Goal: Information Seeking & Learning: Check status

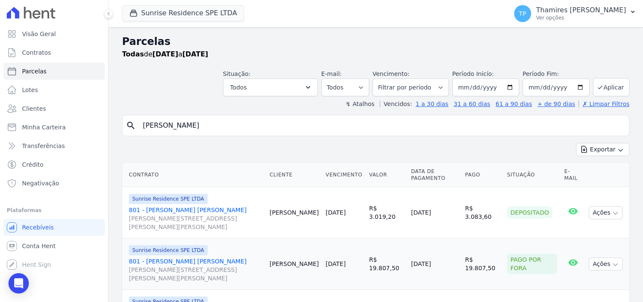
select select
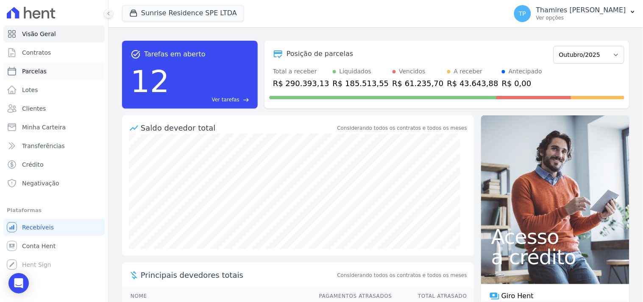
click at [50, 69] on link "Parcelas" at bounding box center [53, 71] width 101 height 17
select select
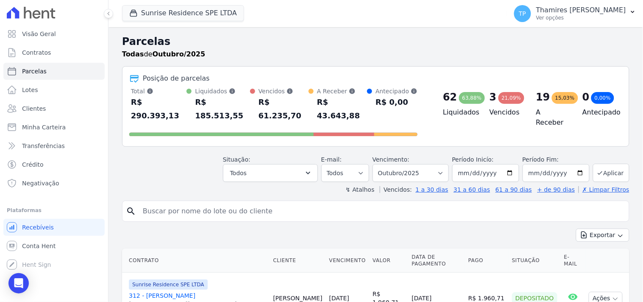
click at [273, 203] on input "search" at bounding box center [382, 211] width 488 height 17
type input "nair aparecida"
select select
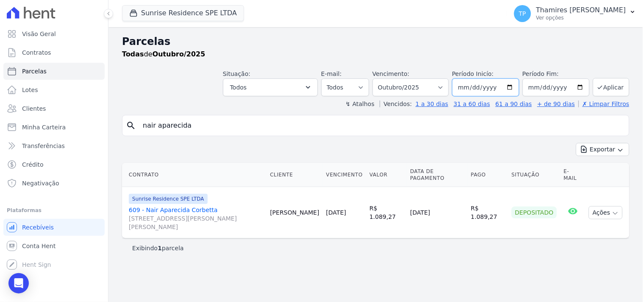
click at [491, 86] on input "[DATE]" at bounding box center [485, 87] width 67 height 18
type input "[DATE]"
click at [615, 85] on button "Aplicar" at bounding box center [611, 87] width 36 height 18
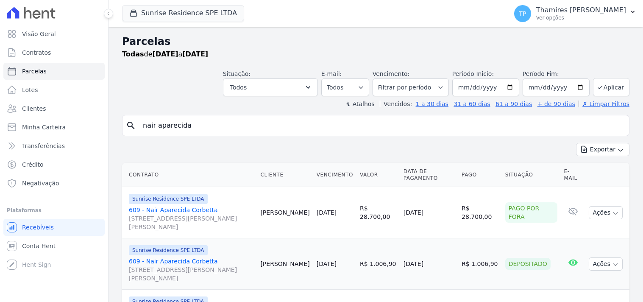
select select
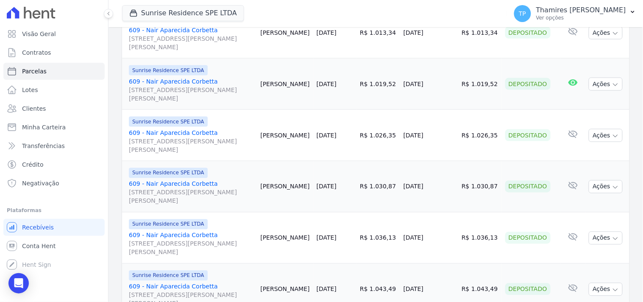
scroll to position [329, 0]
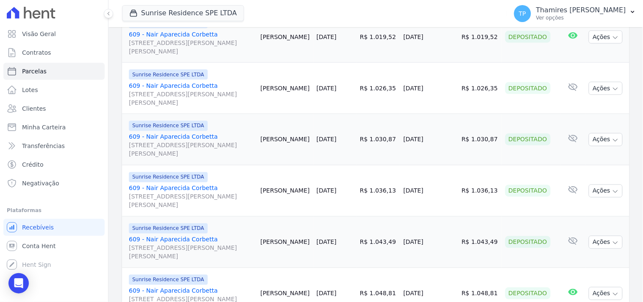
drag, startPoint x: 403, startPoint y: 43, endPoint x: 444, endPoint y: 38, distance: 41.4
click at [444, 38] on tr "Sunrise Residence SPE LTDA 609 - Nair Aparecida Corbetta Rua Anacleto Luiz de O…" at bounding box center [376, 36] width 508 height 51
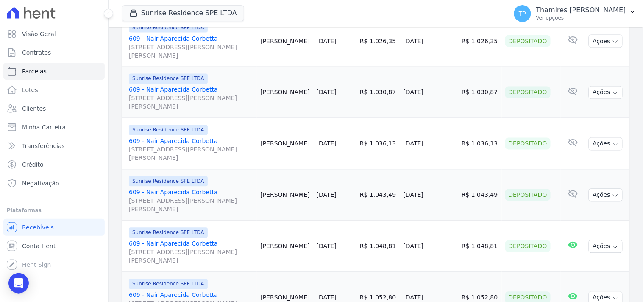
drag, startPoint x: 464, startPoint y: 45, endPoint x: 497, endPoint y: 44, distance: 33.1
click at [497, 44] on td "R$ 1.026,35" at bounding box center [480, 41] width 44 height 51
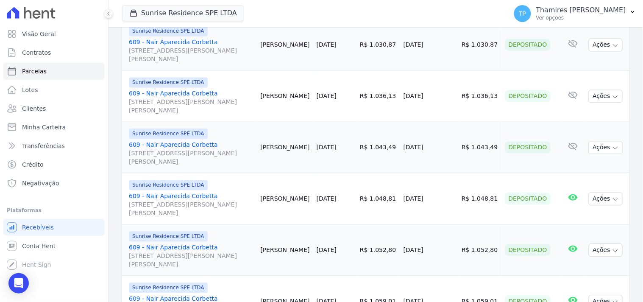
drag, startPoint x: 404, startPoint y: 48, endPoint x: 434, endPoint y: 35, distance: 33.0
click at [438, 44] on td "07/01/2025" at bounding box center [429, 45] width 58 height 51
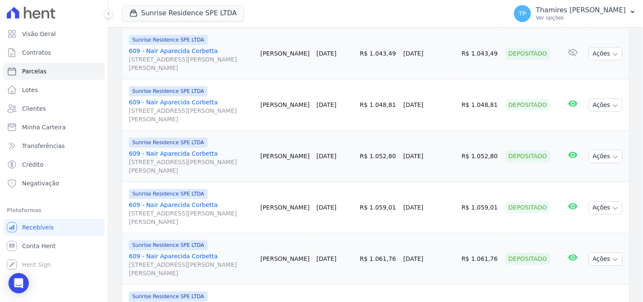
scroll to position [565, 0]
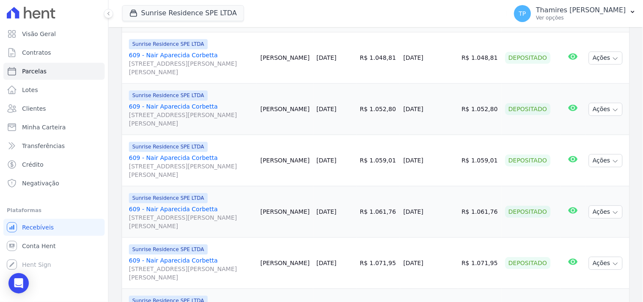
drag, startPoint x: 402, startPoint y: 59, endPoint x: 414, endPoint y: 11, distance: 49.2
click at [452, 55] on tr "Sunrise Residence SPE LTDA 609 - Nair Aparecida Corbetta Rua Anacleto Luiz de O…" at bounding box center [376, 57] width 508 height 51
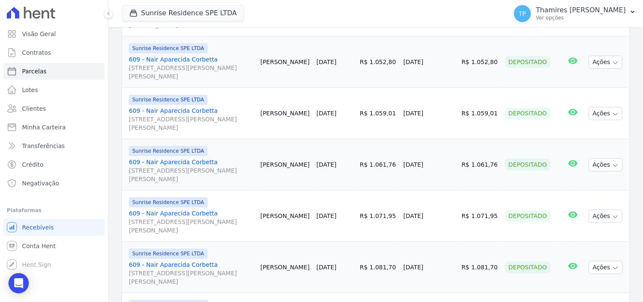
drag, startPoint x: 404, startPoint y: 61, endPoint x: 430, endPoint y: 62, distance: 25.9
click at [430, 62] on td "[DATE]" at bounding box center [429, 61] width 58 height 51
click at [431, 62] on td "[DATE]" at bounding box center [429, 61] width 58 height 51
drag, startPoint x: 404, startPoint y: 117, endPoint x: 442, endPoint y: 106, distance: 39.7
click at [442, 106] on td "[DATE]" at bounding box center [429, 113] width 58 height 51
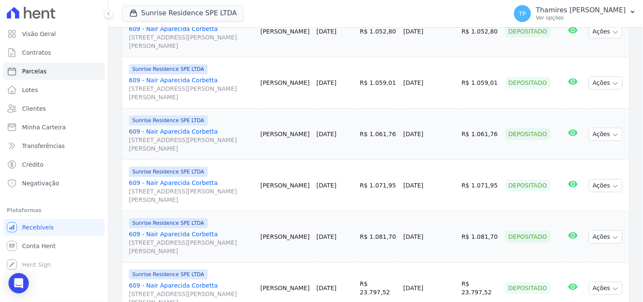
scroll to position [659, 0]
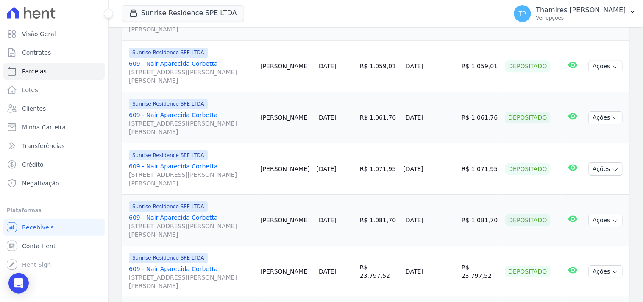
drag, startPoint x: 404, startPoint y: 116, endPoint x: 456, endPoint y: 115, distance: 52.2
click at [455, 116] on td "[DATE]" at bounding box center [429, 117] width 58 height 51
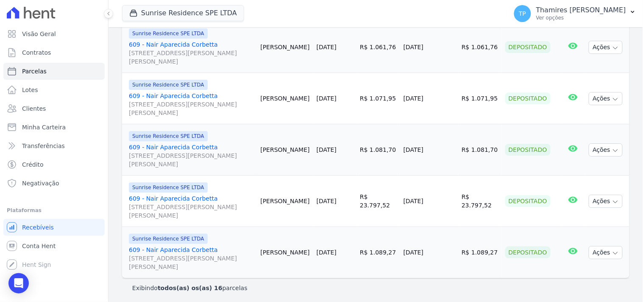
scroll to position [732, 0]
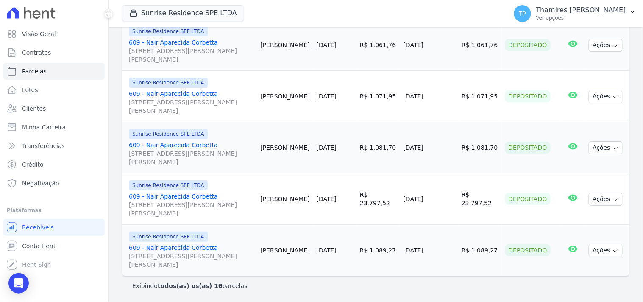
drag, startPoint x: 398, startPoint y: 98, endPoint x: 442, endPoint y: 95, distance: 44.2
click at [442, 95] on tr "Sunrise Residence SPE LTDA 609 - Nair Aparecida Corbetta Rua Anacleto Luiz de O…" at bounding box center [376, 96] width 508 height 51
drag, startPoint x: 427, startPoint y: 145, endPoint x: 449, endPoint y: 145, distance: 22.0
click at [449, 145] on td "04/09/2025" at bounding box center [429, 147] width 58 height 51
drag, startPoint x: 397, startPoint y: 200, endPoint x: 412, endPoint y: 159, distance: 43.2
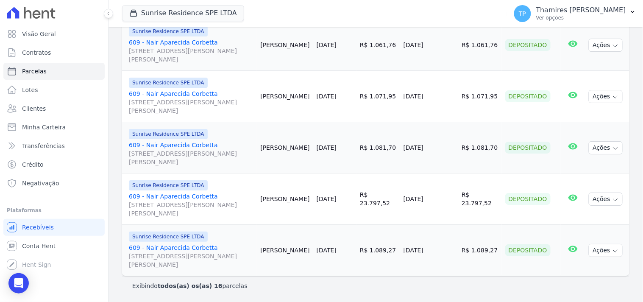
click at [452, 196] on tr "Sunrise Residence SPE LTDA 609 - Nair Aparecida Corbetta Rua Anacleto Luiz de O…" at bounding box center [376, 198] width 508 height 51
drag, startPoint x: 404, startPoint y: 251, endPoint x: 448, endPoint y: 243, distance: 43.9
click at [447, 245] on td "06/10/2025" at bounding box center [429, 250] width 58 height 51
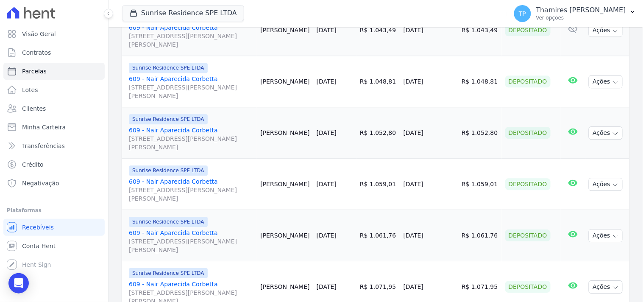
scroll to position [403, 0]
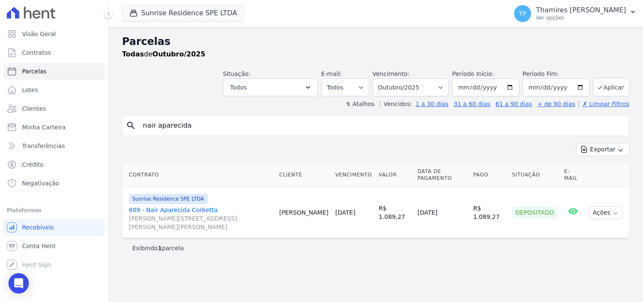
select select
drag, startPoint x: 192, startPoint y: 126, endPoint x: 148, endPoint y: 126, distance: 44.1
click at [148, 126] on input "nair aparecida" at bounding box center [382, 125] width 488 height 17
type input "n"
type input "antonio vicente"
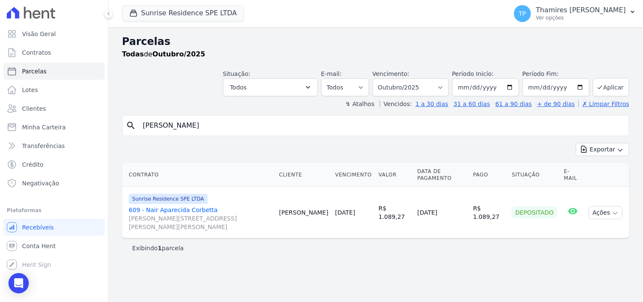
select select
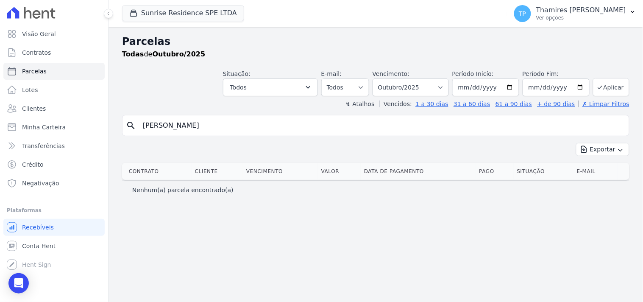
drag, startPoint x: 222, startPoint y: 132, endPoint x: 135, endPoint y: 136, distance: 87.4
click at [135, 136] on div "search antonio vicente" at bounding box center [376, 125] width 508 height 21
type input "611"
select select
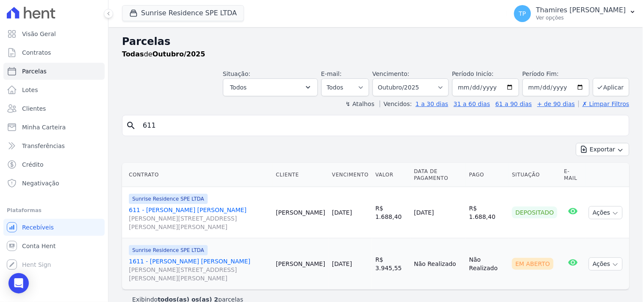
click at [170, 208] on link "611 - Antônio Vicente Alves Rosa Rua Anacleto Luiz de Oliveira, 146, APTO 611, …" at bounding box center [199, 218] width 140 height 25
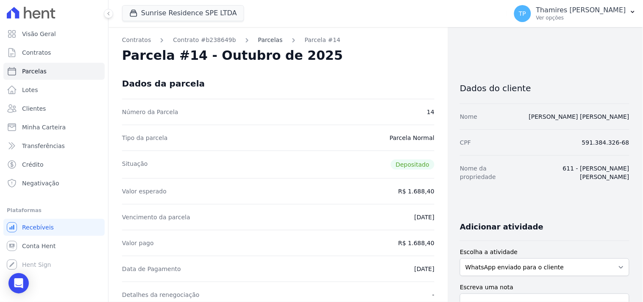
click at [259, 40] on link "Parcelas" at bounding box center [270, 40] width 25 height 9
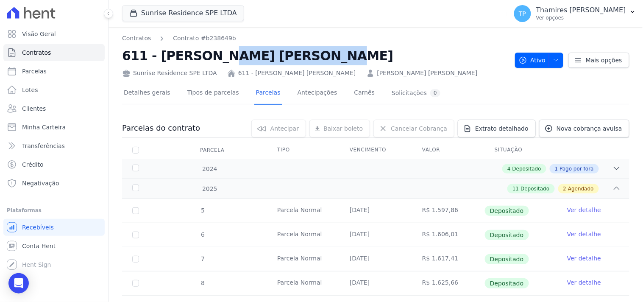
drag, startPoint x: 156, startPoint y: 58, endPoint x: 246, endPoint y: 58, distance: 90.3
click at [246, 58] on h2 "611 - Antônio Vicente Alves Rosa" at bounding box center [315, 55] width 386 height 19
copy h2 "Antônio Vicente"
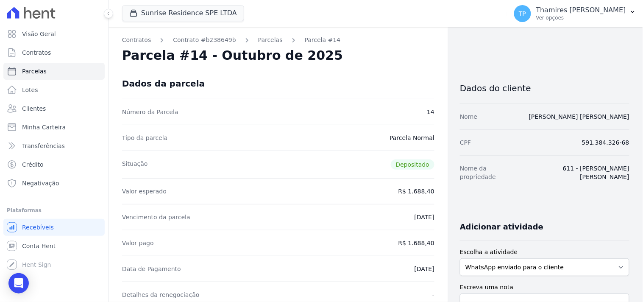
select select
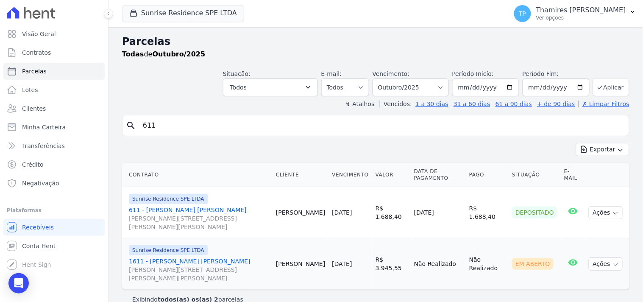
drag, startPoint x: 171, startPoint y: 132, endPoint x: 121, endPoint y: 131, distance: 50.0
click at [121, 131] on div "Parcelas Todas de Outubro/2025 Situação: Agendado Em Aberto Pago Processando Ca…" at bounding box center [376, 171] width 535 height 288
paste input "Antônio Vicente"
type input "Antônio Vicente"
select select
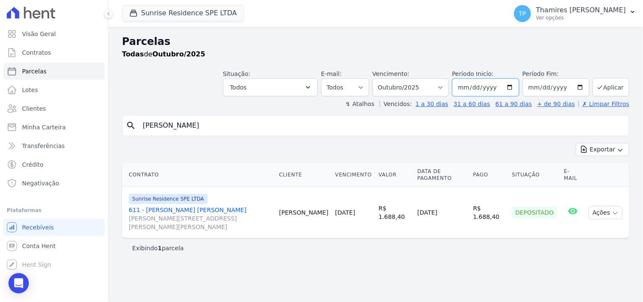
click at [489, 88] on input "[DATE]" at bounding box center [485, 87] width 67 height 18
type input "[DATE]"
click at [609, 85] on button "Aplicar" at bounding box center [611, 87] width 36 height 18
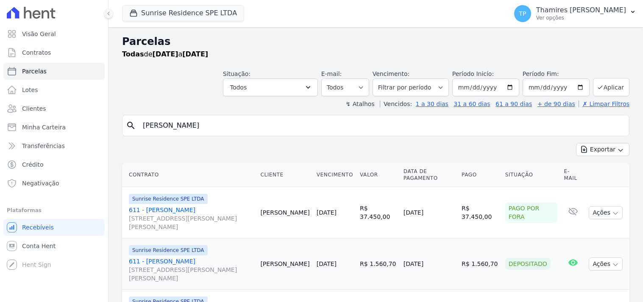
select select
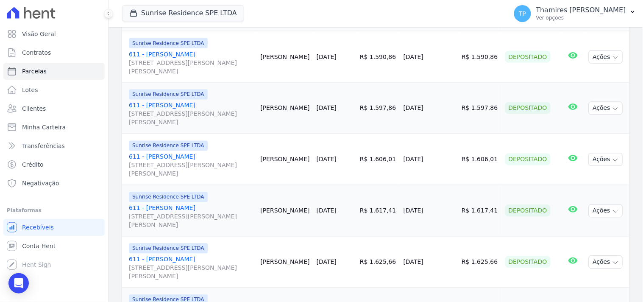
scroll to position [377, 0]
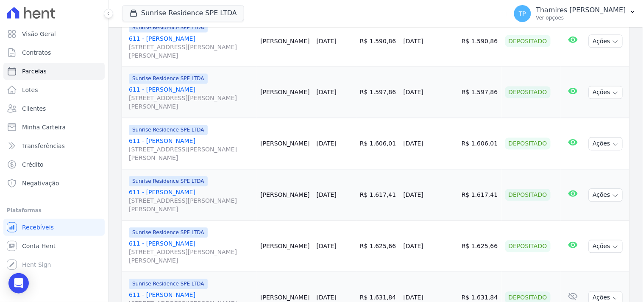
drag, startPoint x: 404, startPoint y: 48, endPoint x: 440, endPoint y: 33, distance: 38.5
click at [455, 47] on td "03/12/2024" at bounding box center [429, 41] width 58 height 51
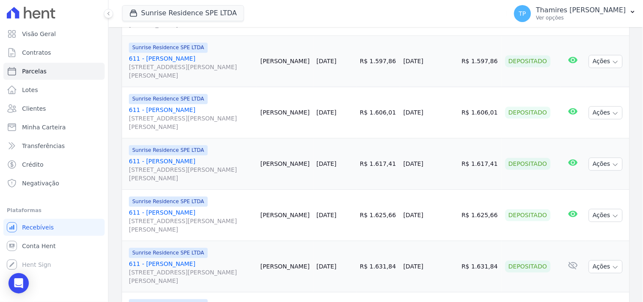
scroll to position [424, 0]
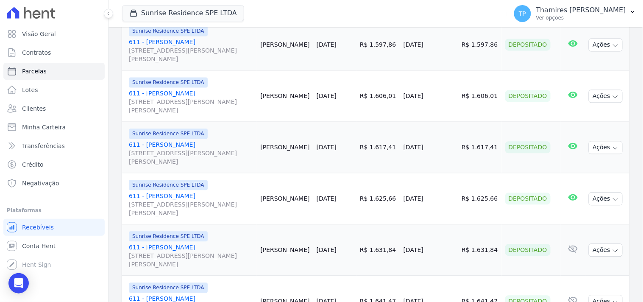
drag, startPoint x: 401, startPoint y: 50, endPoint x: 445, endPoint y: 47, distance: 44.1
click at [445, 47] on tr "Sunrise Residence SPE LTDA 611 - Antônio Vicente Alves Rosa Rua Anacleto Luiz d…" at bounding box center [376, 45] width 508 height 51
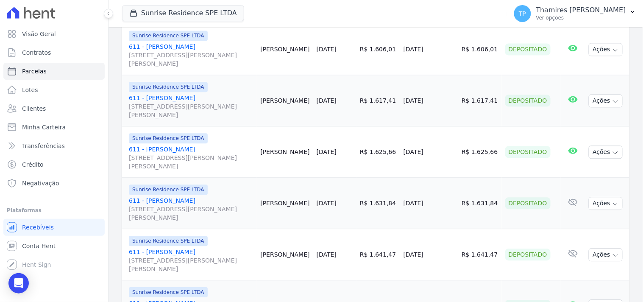
drag, startPoint x: 433, startPoint y: 52, endPoint x: 411, endPoint y: 7, distance: 49.9
click at [460, 52] on tr "Sunrise Residence SPE LTDA 611 - Antônio Vicente Alves Rosa Rua Anacleto Luiz d…" at bounding box center [376, 49] width 508 height 51
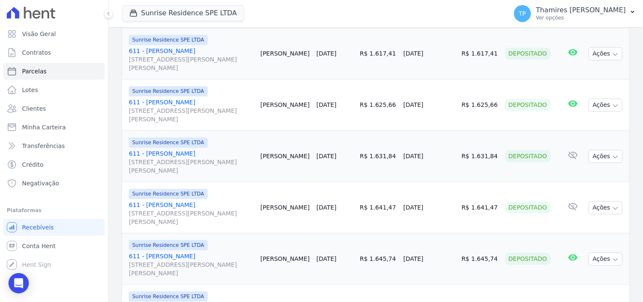
drag, startPoint x: 418, startPoint y: 60, endPoint x: 449, endPoint y: 62, distance: 30.2
click at [449, 62] on tr "Sunrise Residence SPE LTDA 611 - Antônio Vicente Alves Rosa Rua Anacleto Luiz d…" at bounding box center [376, 53] width 508 height 51
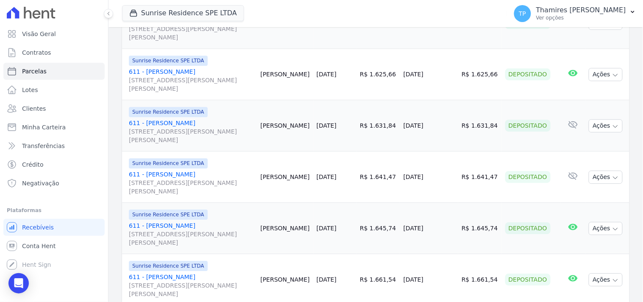
scroll to position [565, 0]
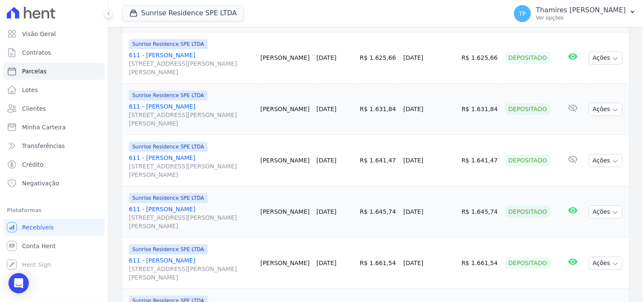
drag, startPoint x: 404, startPoint y: 63, endPoint x: 452, endPoint y: 56, distance: 48.5
click at [452, 56] on td "[DATE]" at bounding box center [429, 57] width 58 height 51
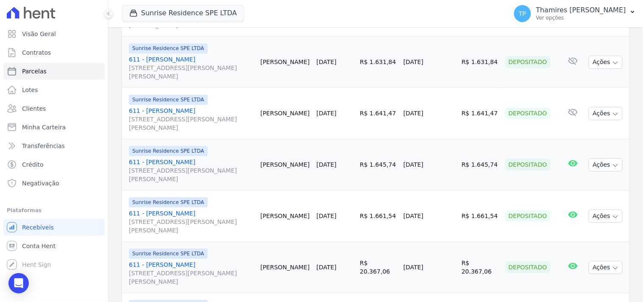
drag, startPoint x: 405, startPoint y: 56, endPoint x: 450, endPoint y: 59, distance: 45.4
click at [450, 59] on td "05/05/2025" at bounding box center [429, 61] width 58 height 51
drag, startPoint x: 405, startPoint y: 120, endPoint x: 445, endPoint y: 115, distance: 40.1
click at [452, 115] on td "[DATE]" at bounding box center [429, 113] width 58 height 51
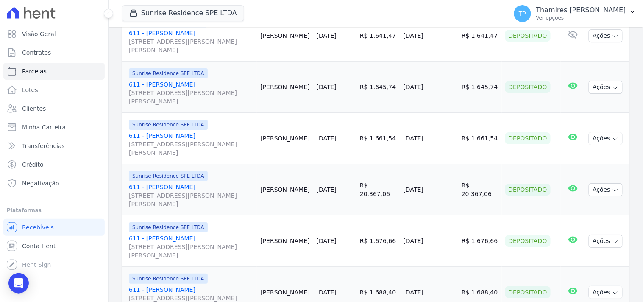
scroll to position [706, 0]
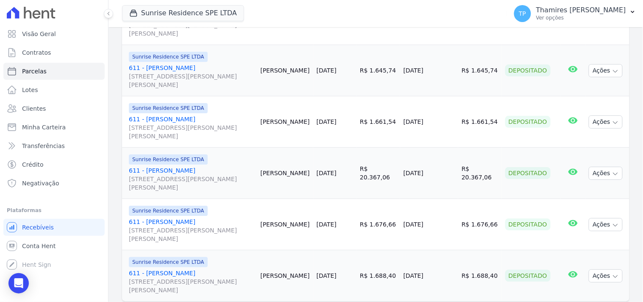
drag, startPoint x: 403, startPoint y: 75, endPoint x: 447, endPoint y: 70, distance: 44.8
click at [447, 70] on td "14/07/2025" at bounding box center [429, 70] width 58 height 51
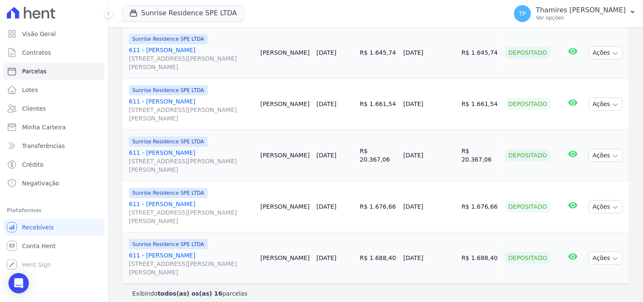
scroll to position [732, 0]
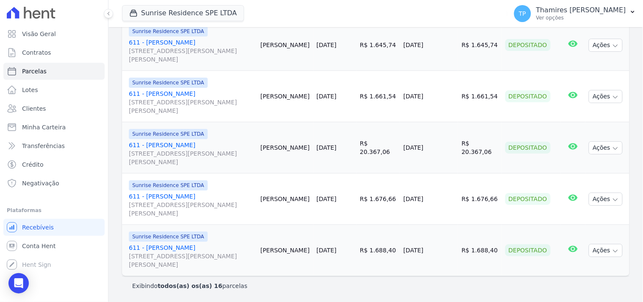
drag, startPoint x: 403, startPoint y: 100, endPoint x: 455, endPoint y: 98, distance: 51.3
click at [455, 98] on td "[DATE]" at bounding box center [429, 96] width 58 height 51
drag, startPoint x: 413, startPoint y: 146, endPoint x: 442, endPoint y: 144, distance: 29.3
click at [441, 145] on td "15/08/2025" at bounding box center [429, 147] width 58 height 51
click at [406, 142] on td "15/08/2025" at bounding box center [429, 147] width 58 height 51
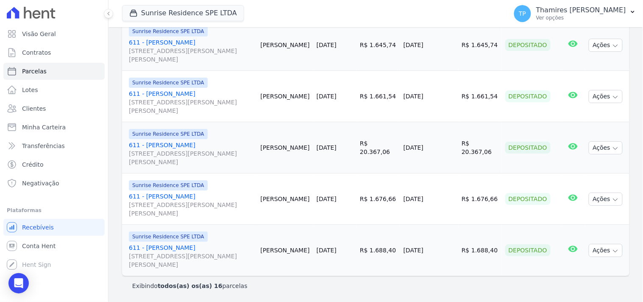
drag, startPoint x: 408, startPoint y: 149, endPoint x: 444, endPoint y: 149, distance: 36.0
click at [444, 149] on td "15/08/2025" at bounding box center [429, 147] width 58 height 51
drag, startPoint x: 402, startPoint y: 200, endPoint x: 446, endPoint y: 198, distance: 44.1
click at [446, 200] on td "05/09/2025" at bounding box center [429, 198] width 58 height 51
drag, startPoint x: 404, startPoint y: 247, endPoint x: 463, endPoint y: 247, distance: 58.1
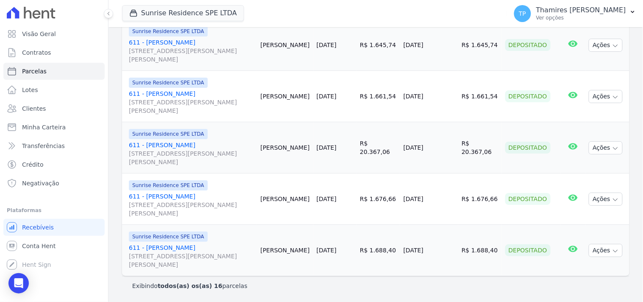
click at [464, 250] on tr "Sunrise Residence SPE LTDA 611 - Antônio Vicente Alves Rosa Rua Anacleto Luiz d…" at bounding box center [376, 250] width 508 height 51
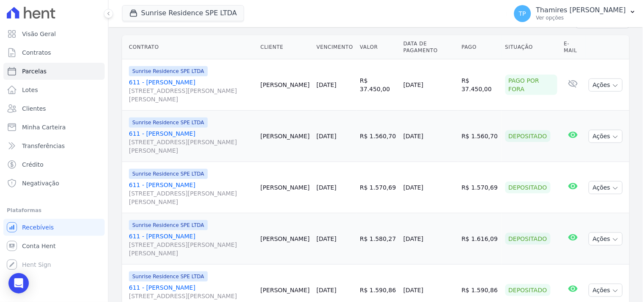
scroll to position [141, 0]
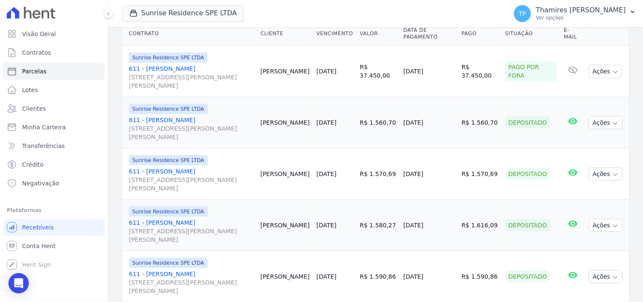
drag, startPoint x: 397, startPoint y: 128, endPoint x: 456, endPoint y: 128, distance: 58.5
click at [456, 128] on tr "Sunrise Residence SPE LTDA 611 - Antônio Vicente Alves Rosa Rua Anacleto Luiz d…" at bounding box center [376, 122] width 508 height 51
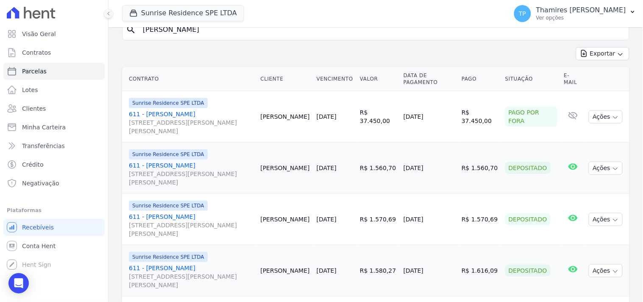
scroll to position [0, 0]
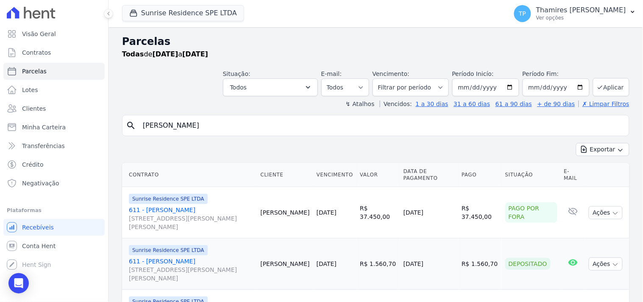
drag, startPoint x: 167, startPoint y: 122, endPoint x: 134, endPoint y: 125, distance: 34.0
click at [134, 125] on div "search Antônio Vicente" at bounding box center [376, 125] width 508 height 21
type input "EVANDRO"
select select
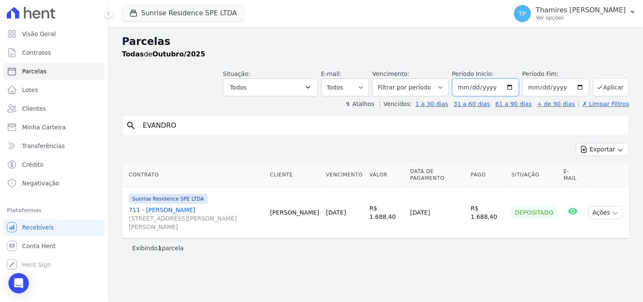
click at [492, 89] on input "[DATE]" at bounding box center [485, 87] width 67 height 18
type input "[DATE]"
click at [614, 86] on button "Aplicar" at bounding box center [611, 87] width 36 height 18
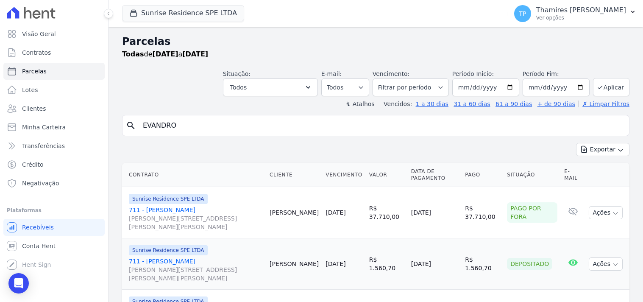
select select
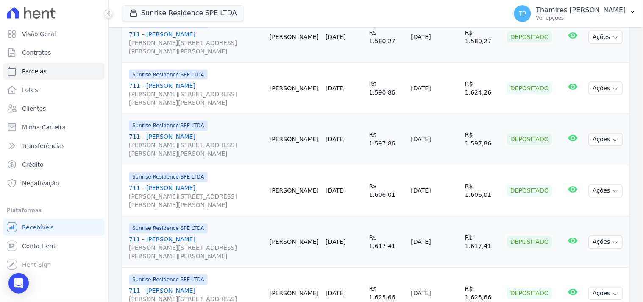
scroll to position [377, 0]
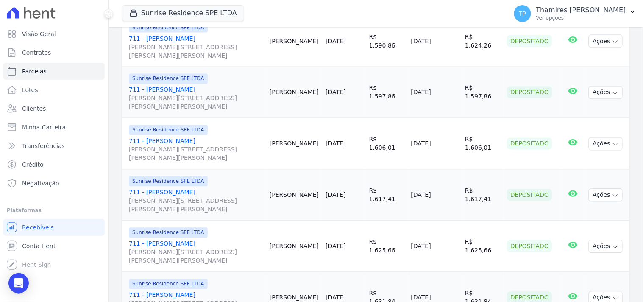
drag, startPoint x: 406, startPoint y: 47, endPoint x: 447, endPoint y: 39, distance: 42.0
click at [451, 47] on td "[DATE]" at bounding box center [435, 41] width 54 height 51
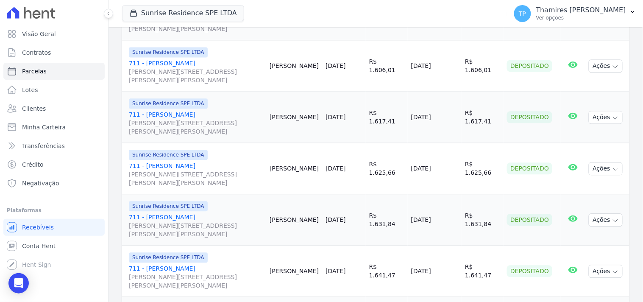
scroll to position [471, 0]
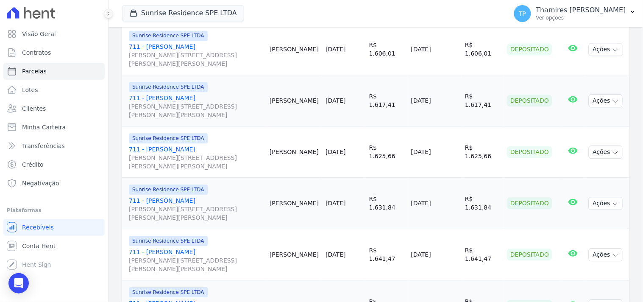
drag, startPoint x: 408, startPoint y: 47, endPoint x: 450, endPoint y: 45, distance: 42.0
click at [450, 45] on td "[DATE]" at bounding box center [435, 49] width 54 height 51
drag, startPoint x: 406, startPoint y: 102, endPoint x: 449, endPoint y: 100, distance: 42.9
click at [449, 100] on td "[DATE]" at bounding box center [435, 100] width 54 height 51
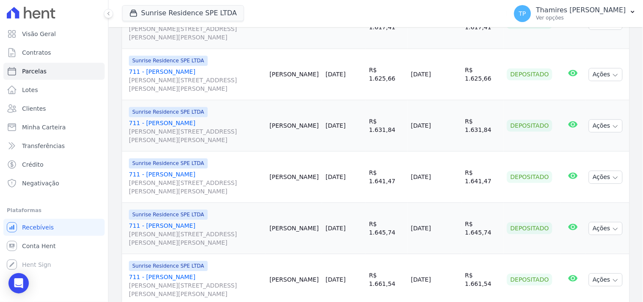
scroll to position [565, 0]
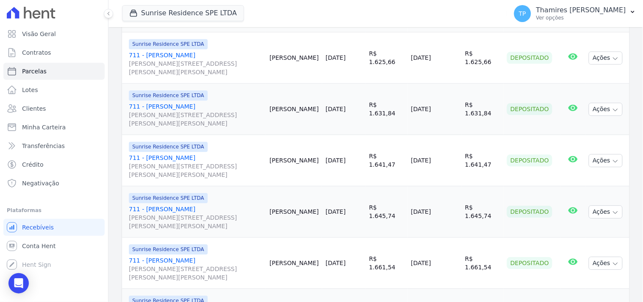
drag, startPoint x: 403, startPoint y: 64, endPoint x: 456, endPoint y: 59, distance: 53.3
click at [456, 59] on tr "Sunrise Residence SPE LTDA 711 - Evandro Antônio Batalini Rua Anacleto Luiz de …" at bounding box center [376, 57] width 508 height 51
drag, startPoint x: 406, startPoint y: 114, endPoint x: 439, endPoint y: 111, distance: 33.6
click at [439, 111] on td "05/05/2025" at bounding box center [435, 109] width 54 height 51
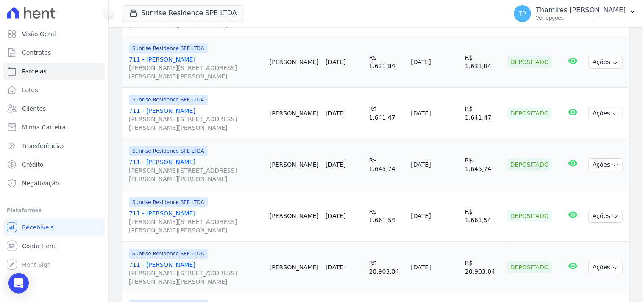
scroll to position [659, 0]
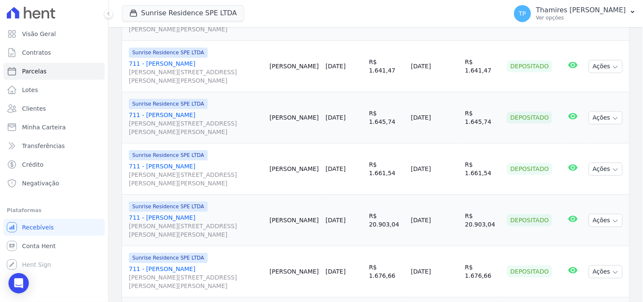
drag, startPoint x: 408, startPoint y: 61, endPoint x: 454, endPoint y: 62, distance: 46.2
click at [454, 63] on td "03/06/2025" at bounding box center [435, 66] width 54 height 51
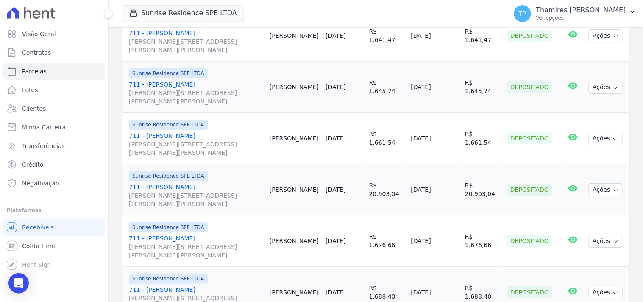
scroll to position [706, 0]
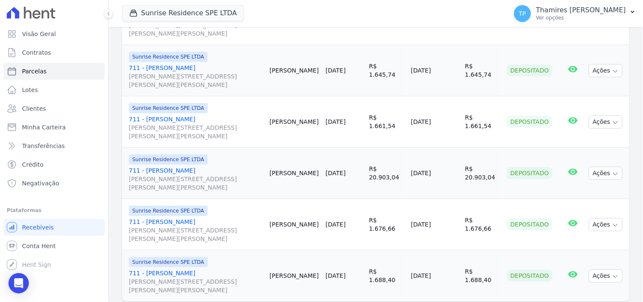
drag, startPoint x: 407, startPoint y: 74, endPoint x: 444, endPoint y: 2, distance: 80.8
click at [458, 72] on td "04/07/2025" at bounding box center [435, 70] width 54 height 51
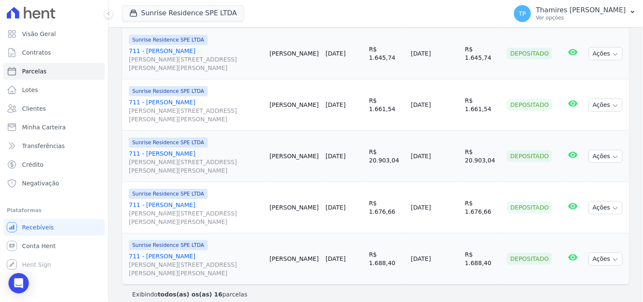
scroll to position [732, 0]
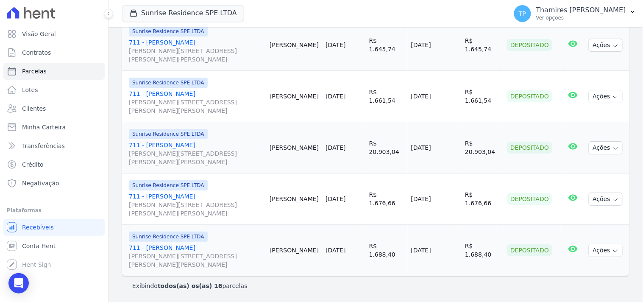
drag, startPoint x: 404, startPoint y: 91, endPoint x: 433, endPoint y: 89, distance: 28.9
click at [430, 92] on td "[DATE]" at bounding box center [435, 96] width 54 height 51
click at [444, 92] on td "[DATE]" at bounding box center [435, 96] width 54 height 51
drag, startPoint x: 442, startPoint y: 95, endPoint x: 389, endPoint y: 96, distance: 53.4
click at [389, 96] on tr "Sunrise Residence SPE LTDA 711 - Evandro Antônio Batalini Rua Anacleto Luiz de …" at bounding box center [376, 96] width 508 height 51
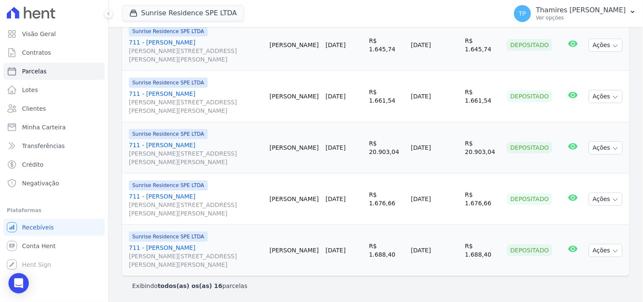
drag, startPoint x: 405, startPoint y: 148, endPoint x: 460, endPoint y: 131, distance: 57.7
click at [460, 145] on tr "Sunrise Residence SPE LTDA 711 - Evandro Antônio Batalini Rua Anacleto Luiz de …" at bounding box center [376, 147] width 508 height 51
drag, startPoint x: 403, startPoint y: 204, endPoint x: 444, endPoint y: 201, distance: 40.8
click at [444, 201] on td "05/09/2025" at bounding box center [435, 198] width 54 height 51
drag, startPoint x: 403, startPoint y: 252, endPoint x: 452, endPoint y: 248, distance: 49.4
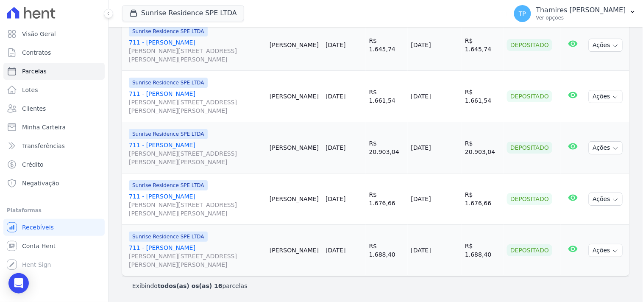
click at [452, 249] on td "07/10/2025" at bounding box center [435, 250] width 54 height 51
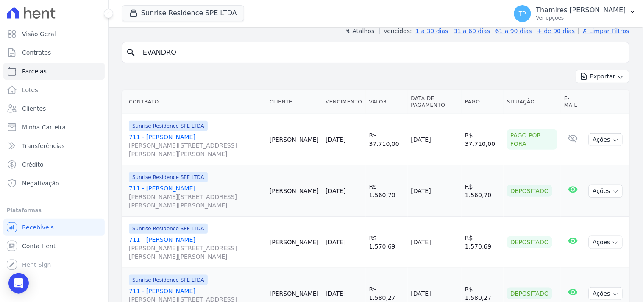
scroll to position [0, 0]
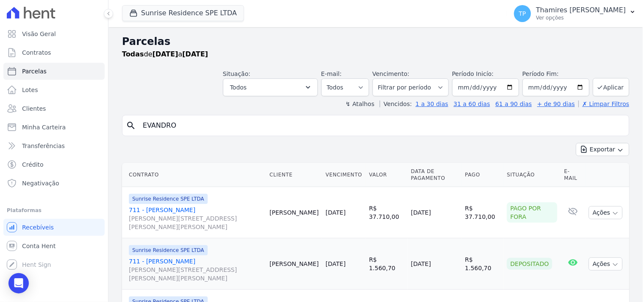
drag, startPoint x: 204, startPoint y: 126, endPoint x: 120, endPoint y: 129, distance: 84.4
type input "1107"
select select
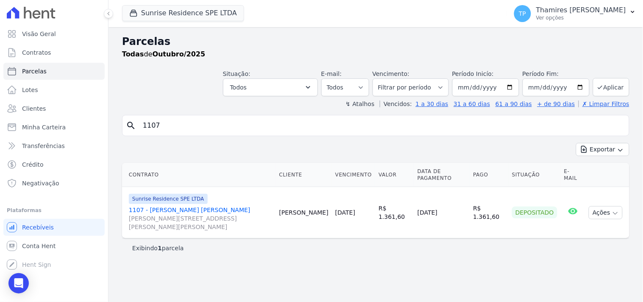
click at [187, 206] on link "1107 - José Ademir Bueno da Rosa Rua Anacleto Luiz de Oliveira, 146, Gleba Patr…" at bounding box center [201, 218] width 144 height 25
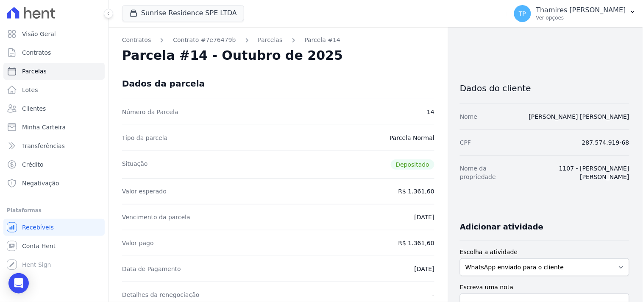
click at [290, 36] on icon "Breadcrumb" at bounding box center [294, 40] width 8 height 8
click at [269, 39] on link "Parcelas" at bounding box center [270, 40] width 25 height 9
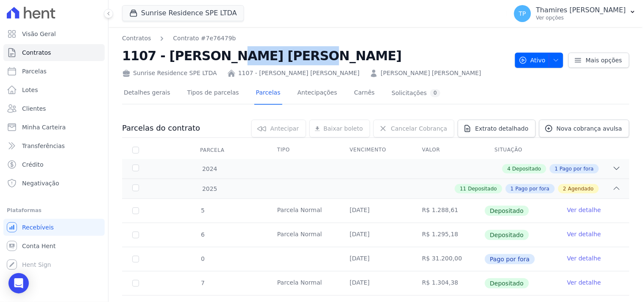
drag, startPoint x: 162, startPoint y: 57, endPoint x: 232, endPoint y: 56, distance: 69.1
click at [232, 56] on h2 "1107 - José Ademir Bueno da Rosa" at bounding box center [315, 55] width 386 height 19
copy h2 "José Ademir"
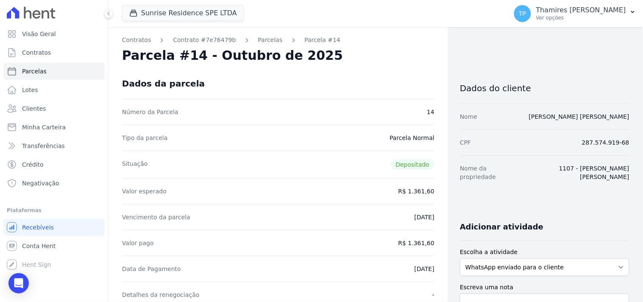
select select
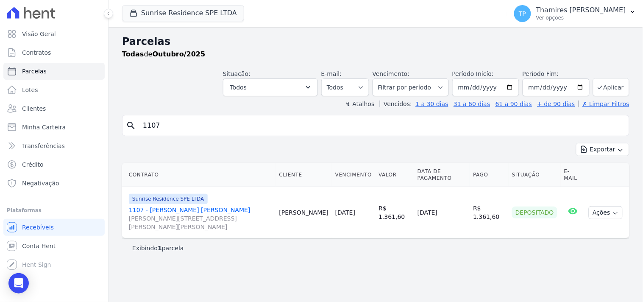
click at [118, 126] on div "Parcelas Todas de Outubro/2025 Situação: Agendado Em Aberto Pago Processando Ca…" at bounding box center [376, 164] width 535 height 275
paste input "José Ademir"
type input "José Ademir"
select select
click at [496, 89] on input "[DATE]" at bounding box center [485, 87] width 67 height 18
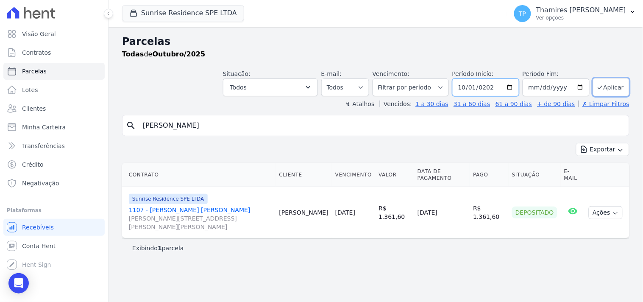
type input "[DATE]"
click at [625, 86] on button "Aplicar" at bounding box center [611, 87] width 36 height 18
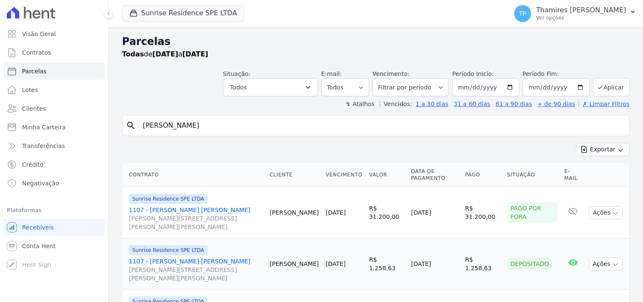
select select
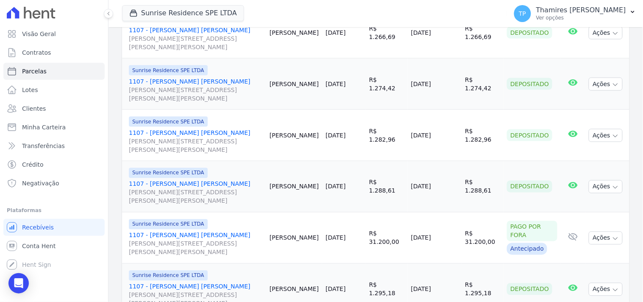
scroll to position [329, 0]
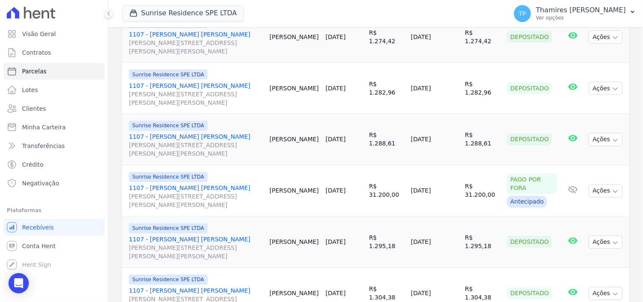
drag, startPoint x: 430, startPoint y: 36, endPoint x: 446, endPoint y: 25, distance: 18.8
click at [446, 36] on td "[DATE]" at bounding box center [435, 36] width 54 height 51
drag, startPoint x: 400, startPoint y: 89, endPoint x: 438, endPoint y: 89, distance: 38.2
click at [438, 89] on td "[DATE]" at bounding box center [435, 88] width 54 height 51
drag, startPoint x: 399, startPoint y: 139, endPoint x: 431, endPoint y: 139, distance: 32.2
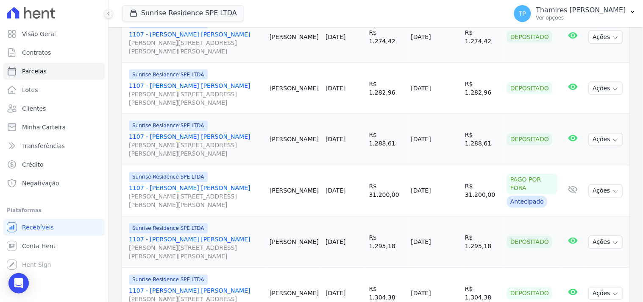
click at [431, 139] on td "[DATE]" at bounding box center [435, 139] width 54 height 51
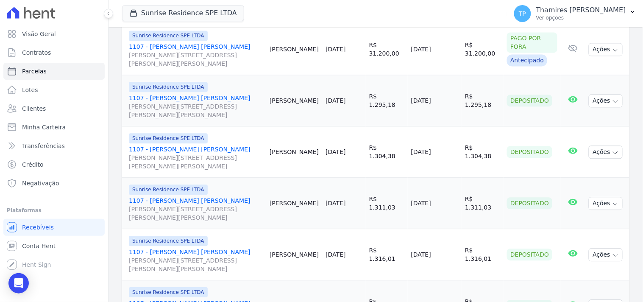
scroll to position [518, 0]
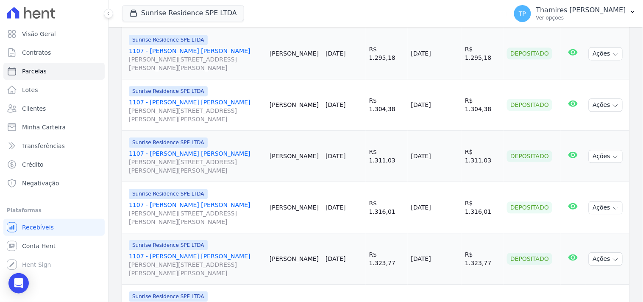
drag, startPoint x: 406, startPoint y: 55, endPoint x: 435, endPoint y: 51, distance: 29.1
click at [435, 51] on tr "Sunrise Residence SPE LTDA 1107 - [PERSON_NAME] da Rosa [STREET_ADDRESS][PERSON…" at bounding box center [376, 53] width 508 height 51
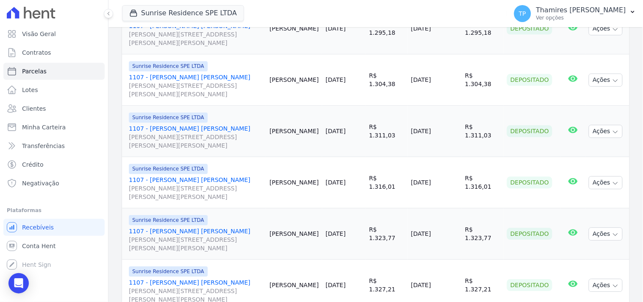
scroll to position [565, 0]
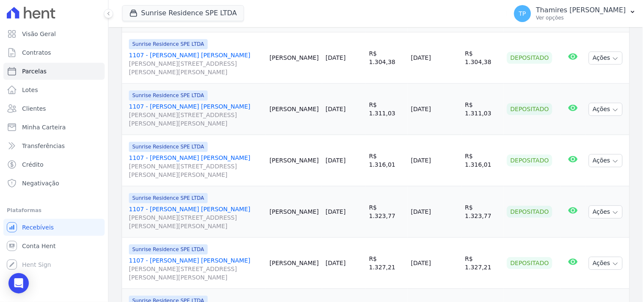
drag, startPoint x: 398, startPoint y: 61, endPoint x: 448, endPoint y: 60, distance: 50.5
click at [448, 60] on td "[DATE]" at bounding box center [435, 57] width 54 height 51
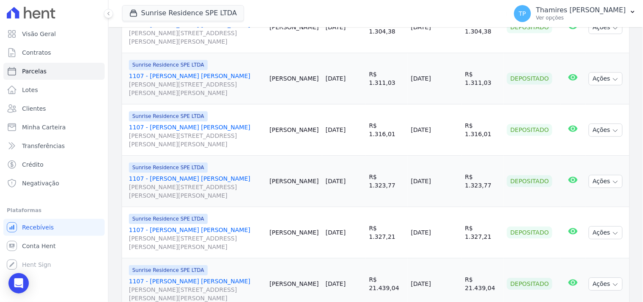
scroll to position [612, 0]
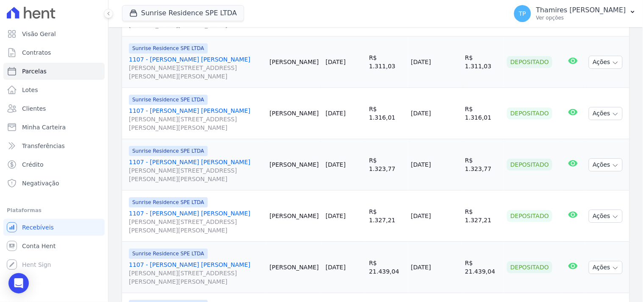
drag, startPoint x: 400, startPoint y: 60, endPoint x: 452, endPoint y: 61, distance: 52.2
click at [452, 61] on td "[DATE]" at bounding box center [435, 61] width 54 height 51
drag, startPoint x: 397, startPoint y: 117, endPoint x: 434, endPoint y: 114, distance: 37.4
click at [434, 114] on td "[DATE]" at bounding box center [435, 113] width 54 height 51
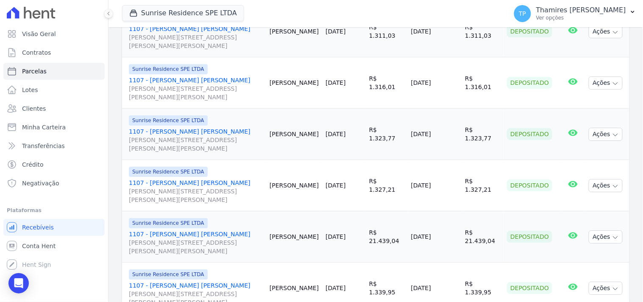
scroll to position [659, 0]
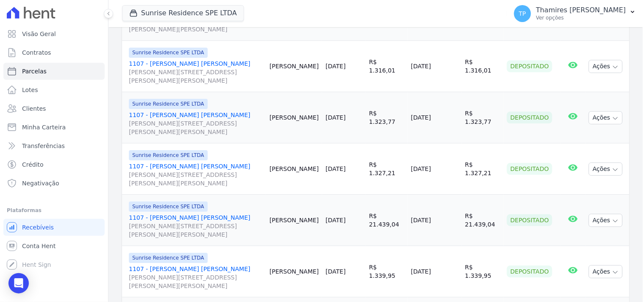
drag, startPoint x: 396, startPoint y: 116, endPoint x: 443, endPoint y: 117, distance: 46.6
click at [443, 117] on td "[DATE]" at bounding box center [435, 117] width 54 height 51
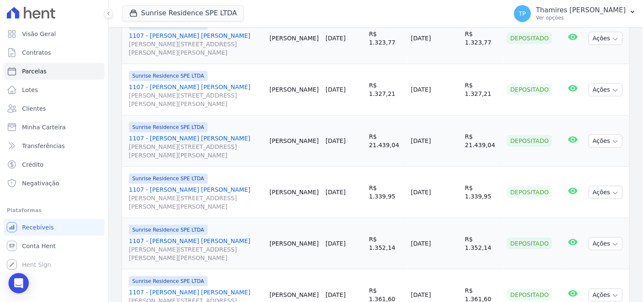
scroll to position [753, 0]
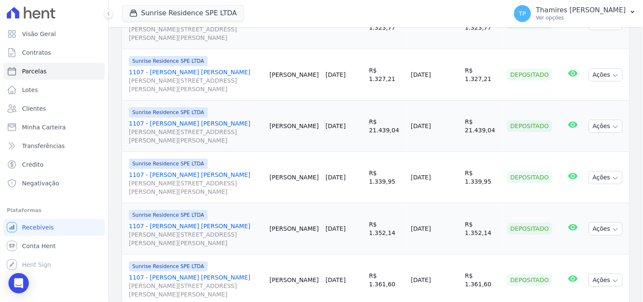
drag, startPoint x: 406, startPoint y: 79, endPoint x: 449, endPoint y: 68, distance: 43.7
click at [449, 68] on td "[DATE]" at bounding box center [435, 74] width 54 height 51
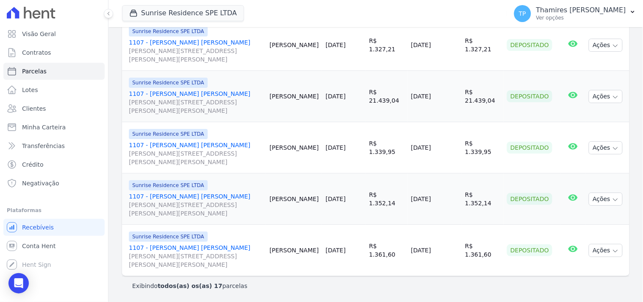
scroll to position [784, 0]
drag, startPoint x: 399, startPoint y: 95, endPoint x: 432, endPoint y: 95, distance: 33.1
click at [432, 95] on td "[DATE]" at bounding box center [435, 96] width 54 height 51
drag, startPoint x: 399, startPoint y: 155, endPoint x: 443, endPoint y: 152, distance: 44.6
click at [444, 153] on td "[DATE]" at bounding box center [435, 147] width 54 height 51
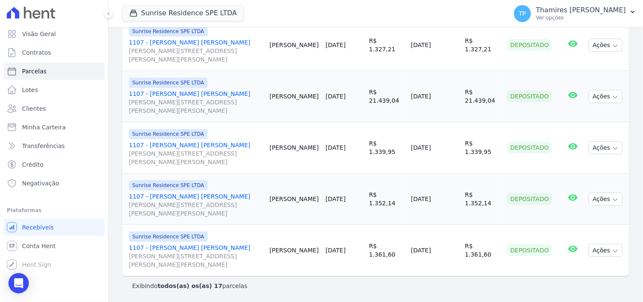
drag, startPoint x: 402, startPoint y: 98, endPoint x: 448, endPoint y: 90, distance: 46.8
click at [448, 92] on td "14/08/2025" at bounding box center [435, 96] width 54 height 51
drag, startPoint x: 421, startPoint y: 198, endPoint x: 442, endPoint y: 180, distance: 27.4
click at [446, 198] on td "15/09/2025" at bounding box center [435, 198] width 54 height 51
drag, startPoint x: 389, startPoint y: 253, endPoint x: 425, endPoint y: 250, distance: 36.6
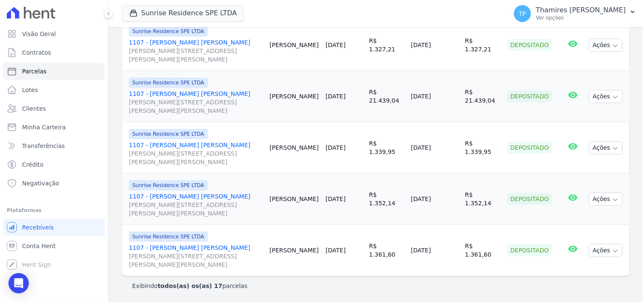
click at [425, 250] on tr "Sunrise Residence SPE LTDA 1107 - José Ademir Bueno da Rosa Rua Anacleto Luiz d…" at bounding box center [376, 250] width 508 height 51
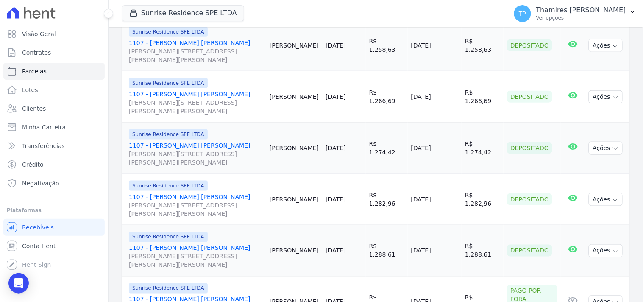
scroll to position [0, 0]
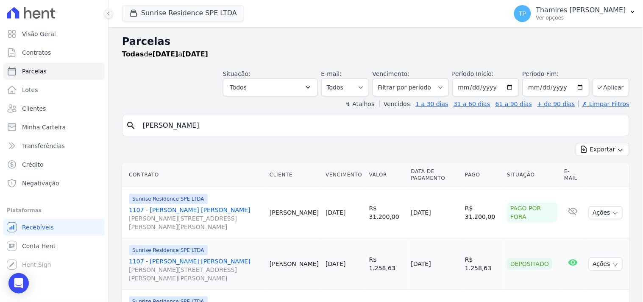
drag, startPoint x: 206, startPoint y: 125, endPoint x: 122, endPoint y: 126, distance: 83.5
click at [122, 126] on div "search José Ademir" at bounding box center [376, 125] width 508 height 21
type input "1501"
select select
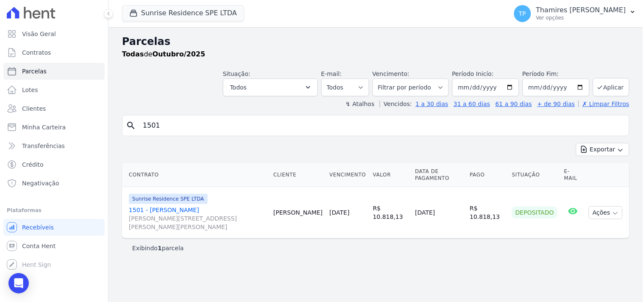
click at [174, 213] on link "1501 - Ana Paula Lorini Rua Anacleto Luiz de Oliveira, 146, Apto 1501, Gleba Pa…" at bounding box center [198, 218] width 138 height 25
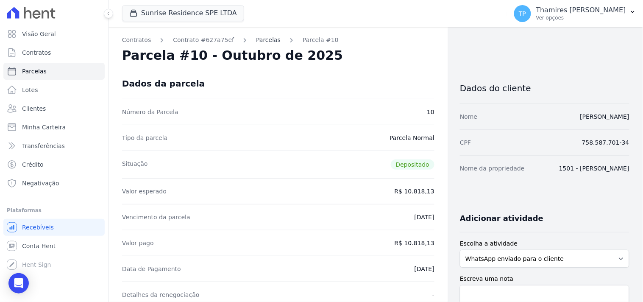
click at [261, 37] on link "Parcelas" at bounding box center [268, 40] width 25 height 9
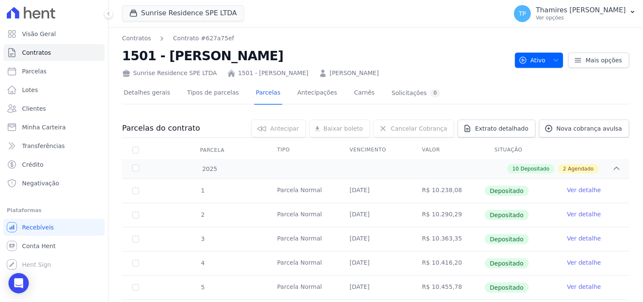
drag, startPoint x: 254, startPoint y: 57, endPoint x: 117, endPoint y: 54, distance: 137.4
click at [117, 54] on div "Contratos Contrato #627a75ef 1501 - Ana Paula Lorini Sunrise Residence SPE LTDA…" at bounding box center [376, 280] width 535 height 507
copy h2 "1501 - Ana Paula Lorini"
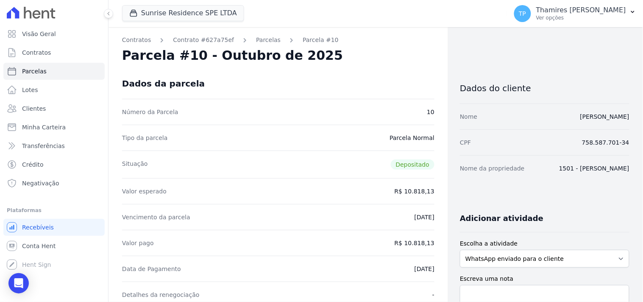
select select
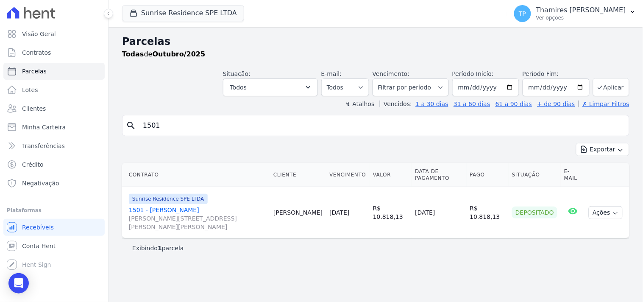
drag, startPoint x: 177, startPoint y: 129, endPoint x: 130, endPoint y: 128, distance: 47.1
click at [130, 128] on div "search 1501" at bounding box center [376, 125] width 508 height 21
paste input "- Ana Paula Lorini"
type input "1501 - Ana Paula Lorini"
select select
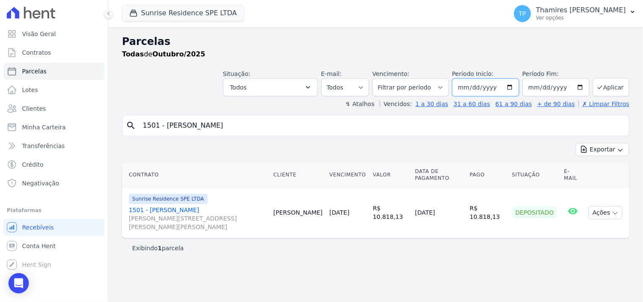
click at [492, 85] on input "[DATE]" at bounding box center [485, 87] width 67 height 18
type input "2023-10-01"
click at [601, 84] on icon "submit" at bounding box center [600, 87] width 7 height 7
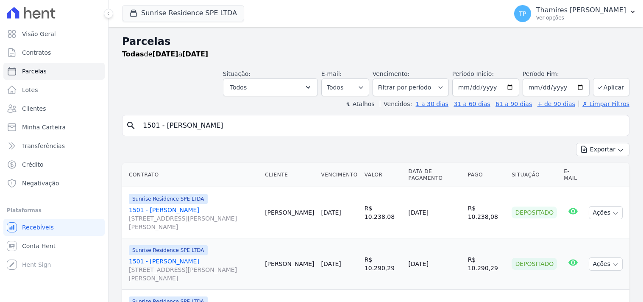
select select
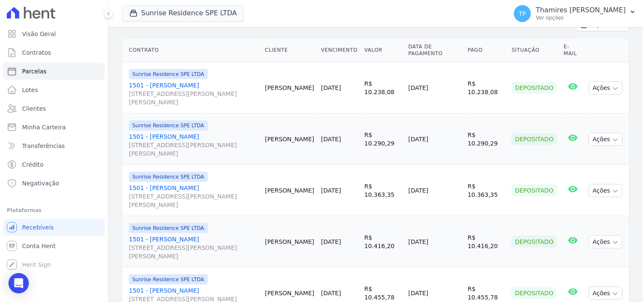
scroll to position [141, 0]
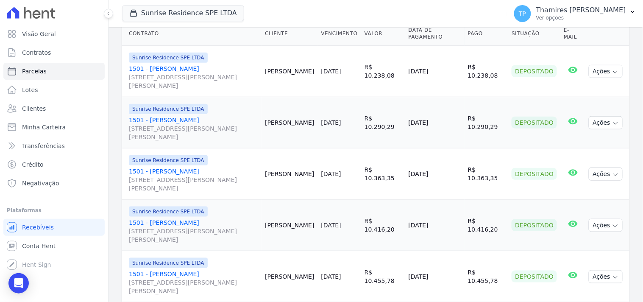
drag, startPoint x: 410, startPoint y: 128, endPoint x: 449, endPoint y: 124, distance: 39.2
click at [449, 124] on td "[DATE]" at bounding box center [434, 122] width 59 height 51
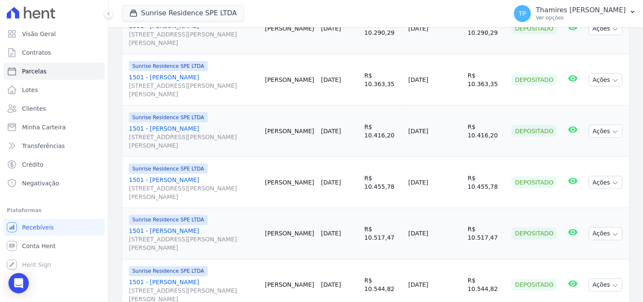
scroll to position [188, 0]
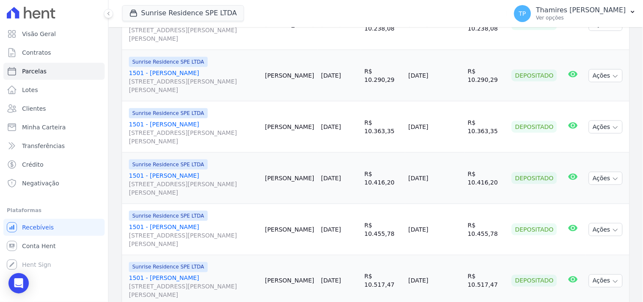
drag, startPoint x: 410, startPoint y: 126, endPoint x: 457, endPoint y: 124, distance: 46.3
click at [456, 124] on td "[DATE]" at bounding box center [434, 126] width 59 height 51
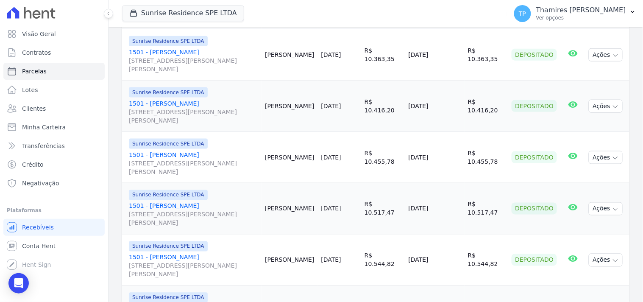
scroll to position [282, 0]
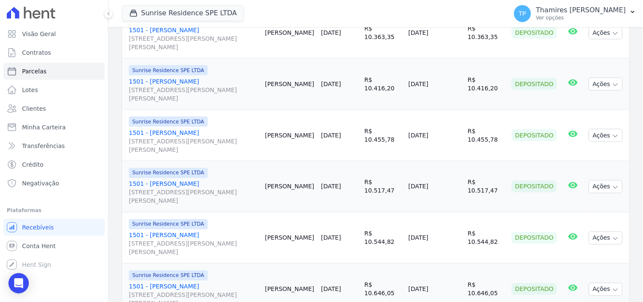
drag, startPoint x: 408, startPoint y: 88, endPoint x: 444, endPoint y: 86, distance: 36.1
click at [443, 86] on td "[DATE]" at bounding box center [434, 84] width 59 height 51
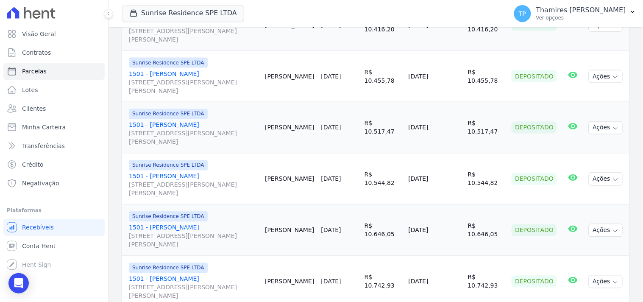
scroll to position [358, 0]
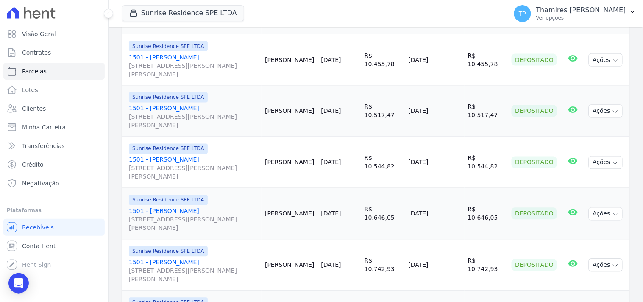
drag, startPoint x: 409, startPoint y: 65, endPoint x: 449, endPoint y: 58, distance: 41.4
click at [449, 58] on td "[DATE]" at bounding box center [434, 59] width 59 height 51
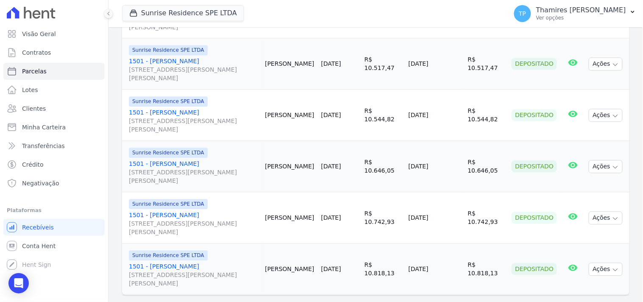
drag, startPoint x: 410, startPoint y: 66, endPoint x: 443, endPoint y: 5, distance: 69.6
click at [454, 60] on td "[DATE]" at bounding box center [434, 64] width 59 height 51
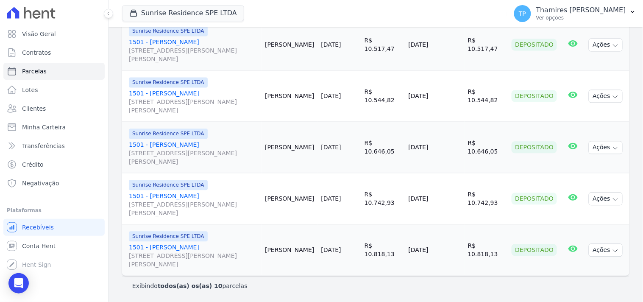
drag, startPoint x: 408, startPoint y: 95, endPoint x: 445, endPoint y: 94, distance: 37.3
click at [445, 94] on tr "Sunrise Residence SPE LTDA 1501 - Ana Paula Lorini Rua Anacleto Luiz de Oliveir…" at bounding box center [376, 96] width 508 height 51
drag, startPoint x: 405, startPoint y: 151, endPoint x: 448, endPoint y: 143, distance: 44.0
click at [448, 145] on tr "Sunrise Residence SPE LTDA 1501 - Ana Paula Lorini Rua Anacleto Luiz de Oliveir…" at bounding box center [376, 147] width 508 height 51
drag, startPoint x: 408, startPoint y: 198, endPoint x: 456, endPoint y: 198, distance: 47.5
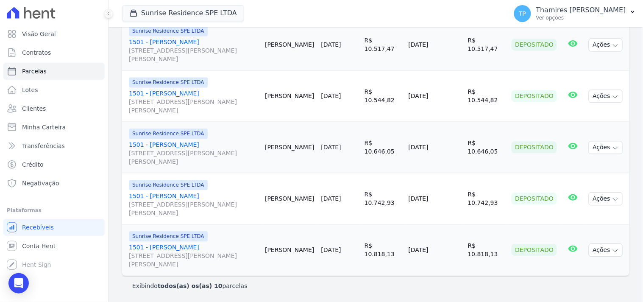
click at [456, 198] on td "[DATE]" at bounding box center [434, 198] width 59 height 51
drag, startPoint x: 412, startPoint y: 253, endPoint x: 452, endPoint y: 250, distance: 40.8
click at [452, 250] on td "[DATE]" at bounding box center [434, 250] width 59 height 51
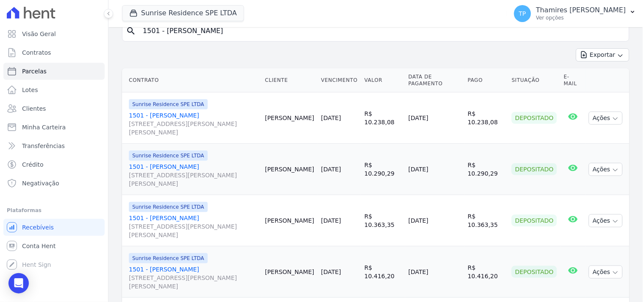
scroll to position [0, 0]
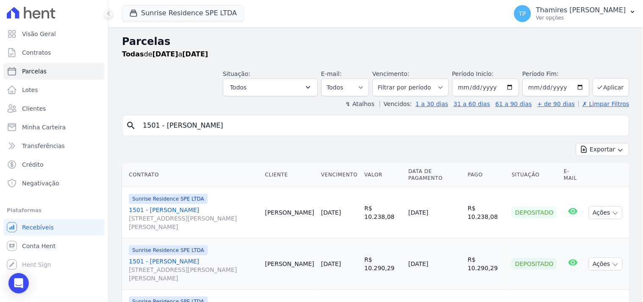
type input "[PERSON_NAME]"
select select
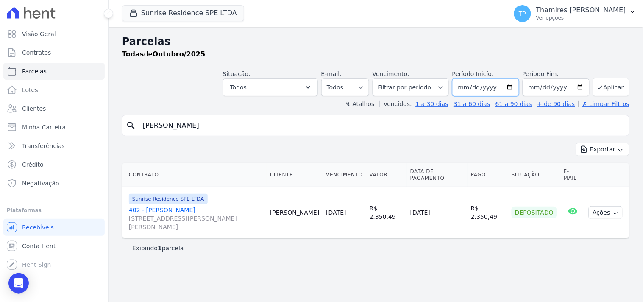
click at [494, 88] on input "[DATE]" at bounding box center [485, 87] width 67 height 18
type input "[DATE]"
click at [616, 89] on button "Aplicar" at bounding box center [611, 87] width 36 height 18
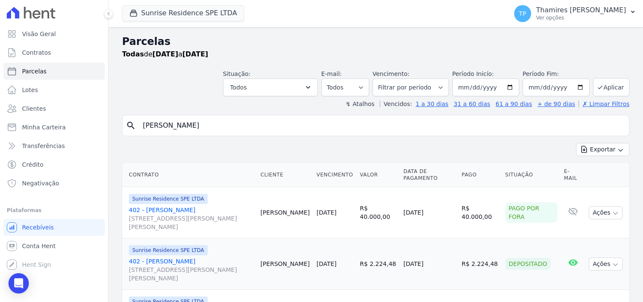
select select
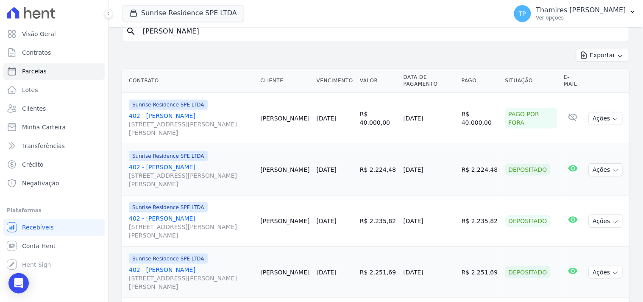
scroll to position [141, 0]
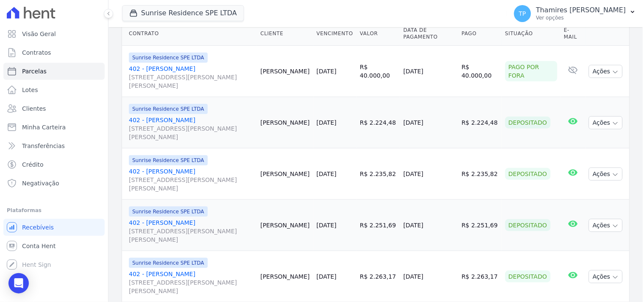
drag, startPoint x: 404, startPoint y: 72, endPoint x: 443, endPoint y: 76, distance: 39.2
click at [443, 76] on td "[DATE]" at bounding box center [429, 71] width 58 height 51
drag, startPoint x: 407, startPoint y: 124, endPoint x: 422, endPoint y: 97, distance: 31.3
click at [441, 120] on td "[DATE]" at bounding box center [429, 122] width 58 height 51
drag, startPoint x: 405, startPoint y: 69, endPoint x: 441, endPoint y: 70, distance: 35.6
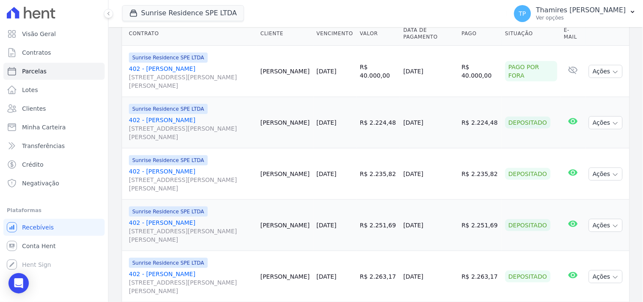
click at [441, 70] on td "[DATE]" at bounding box center [429, 71] width 58 height 51
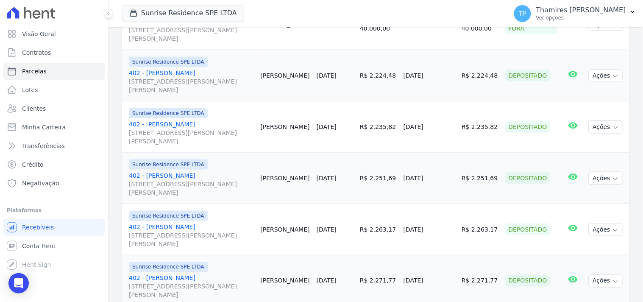
drag, startPoint x: 407, startPoint y: 79, endPoint x: 394, endPoint y: 3, distance: 77.9
click at [457, 78] on td "[DATE]" at bounding box center [429, 75] width 58 height 51
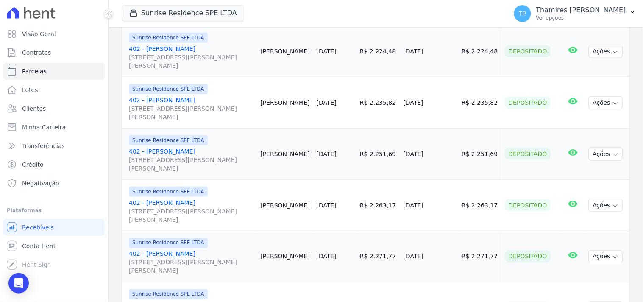
scroll to position [235, 0]
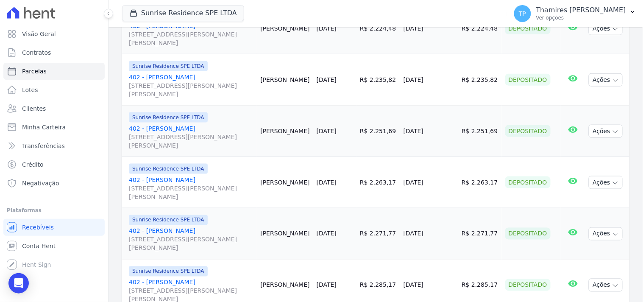
drag, startPoint x: 405, startPoint y: 81, endPoint x: 408, endPoint y: 2, distance: 79.8
click at [461, 78] on tr "Sunrise Residence SPE LTDA 402 - Fernando de Molla [STREET_ADDRESS][PERSON_NAME…" at bounding box center [376, 79] width 508 height 51
drag, startPoint x: 407, startPoint y: 134, endPoint x: 441, endPoint y: 129, distance: 33.8
click at [441, 129] on td "[DATE]" at bounding box center [429, 131] width 58 height 51
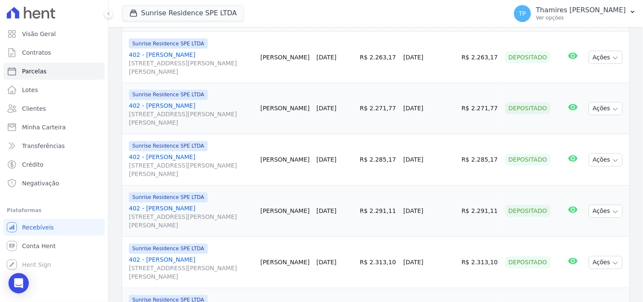
scroll to position [377, 0]
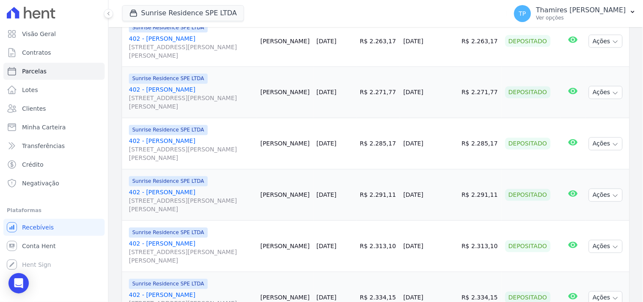
drag, startPoint x: 400, startPoint y: 47, endPoint x: 452, endPoint y: 40, distance: 52.2
click at [452, 40] on tr "Sunrise Residence SPE LTDA 402 - Fernando de Molla [STREET_ADDRESS][PERSON_NAME…" at bounding box center [376, 41] width 508 height 51
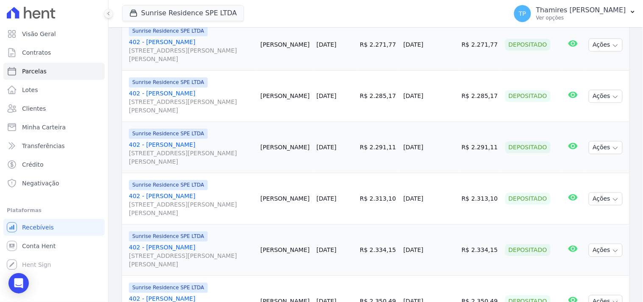
drag, startPoint x: 409, startPoint y: 56, endPoint x: 451, endPoint y: 48, distance: 42.7
click at [451, 48] on td "[DATE]" at bounding box center [429, 45] width 58 height 51
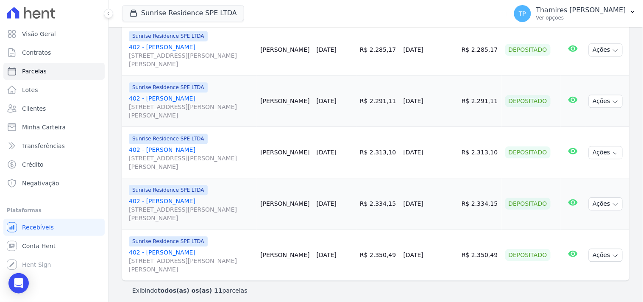
scroll to position [471, 0]
drag, startPoint x: 406, startPoint y: 54, endPoint x: 447, endPoint y: 48, distance: 41.6
click at [447, 48] on td "[DATE]" at bounding box center [429, 49] width 58 height 51
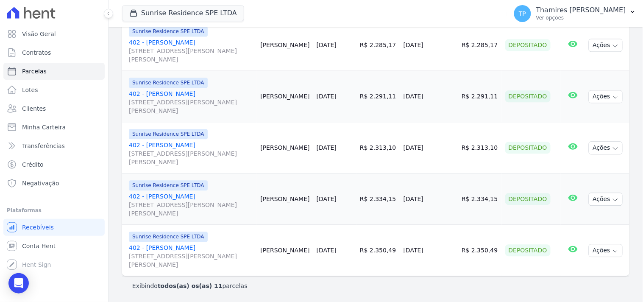
drag, startPoint x: 404, startPoint y: 99, endPoint x: 449, endPoint y: 98, distance: 45.0
click at [449, 98] on td "[DATE]" at bounding box center [429, 96] width 58 height 51
drag, startPoint x: 406, startPoint y: 153, endPoint x: 422, endPoint y: 82, distance: 72.7
click at [463, 149] on tr "Sunrise Residence SPE LTDA 402 - Fernando de Molla [STREET_ADDRESS][PERSON_NAME…" at bounding box center [376, 147] width 508 height 51
drag, startPoint x: 405, startPoint y: 198, endPoint x: 441, endPoint y: 192, distance: 36.5
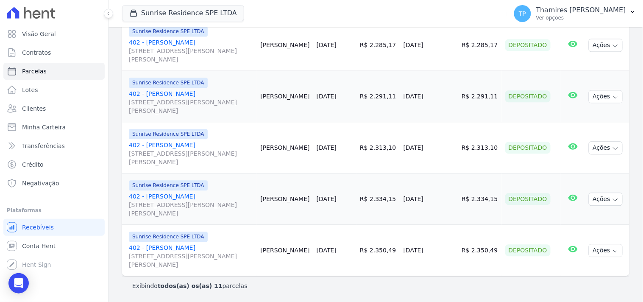
click at [441, 192] on td "[DATE]" at bounding box center [429, 198] width 58 height 51
drag, startPoint x: 407, startPoint y: 249, endPoint x: 443, endPoint y: 249, distance: 35.6
click at [443, 249] on td "[DATE]" at bounding box center [429, 250] width 58 height 51
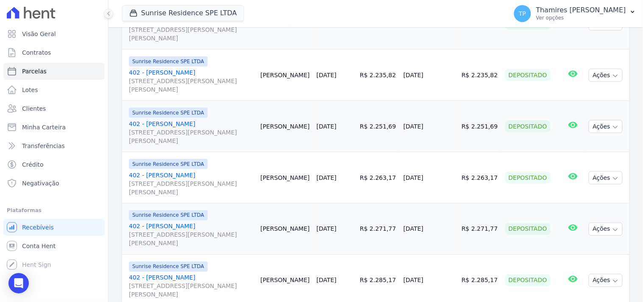
scroll to position [0, 0]
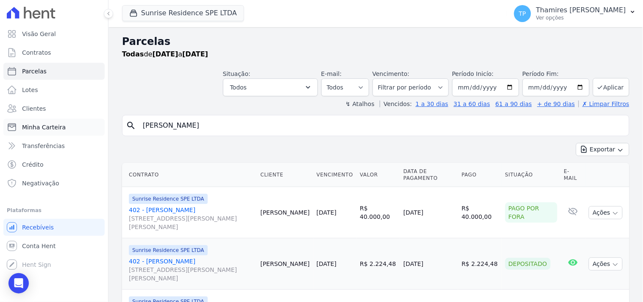
drag, startPoint x: 126, startPoint y: 122, endPoint x: 73, endPoint y: 121, distance: 53.0
click at [74, 122] on div "Visão Geral Contratos Parcelas Lotes Clientes Minha Carteira Transferências Cré…" at bounding box center [321, 151] width 643 height 302
click at [149, 126] on input "nei martins" at bounding box center [382, 125] width 488 height 17
click at [151, 126] on input "nei martins" at bounding box center [382, 125] width 488 height 17
type input "[PERSON_NAME]"
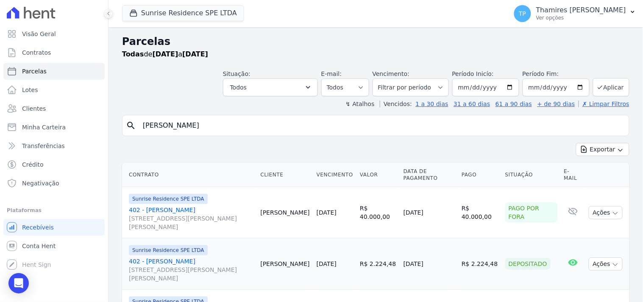
select select
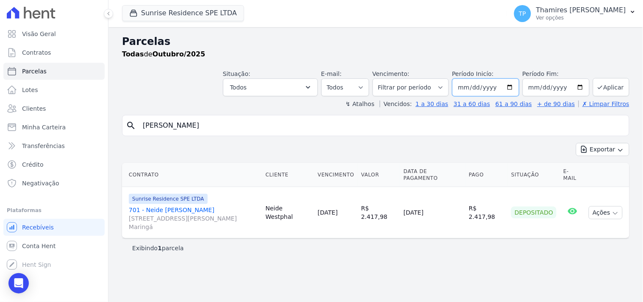
click at [489, 86] on input "[DATE]" at bounding box center [485, 87] width 67 height 18
type input "[DATE]"
drag, startPoint x: 543, startPoint y: 65, endPoint x: 566, endPoint y: 62, distance: 23.1
click at [543, 65] on div "Parcelas Todas de Outubro/2025" at bounding box center [376, 50] width 508 height 32
click at [620, 91] on button "Aplicar" at bounding box center [611, 87] width 36 height 18
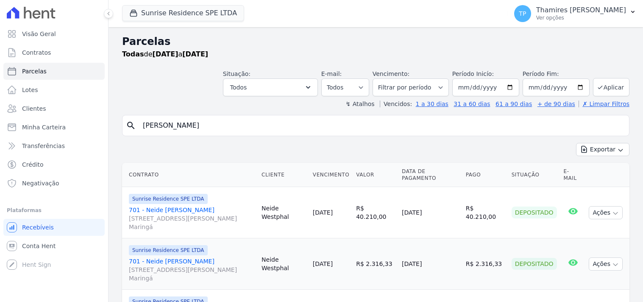
select select
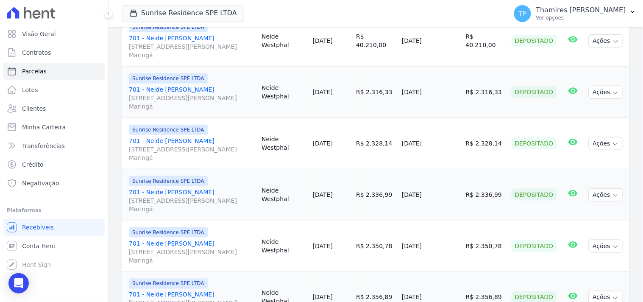
scroll to position [188, 0]
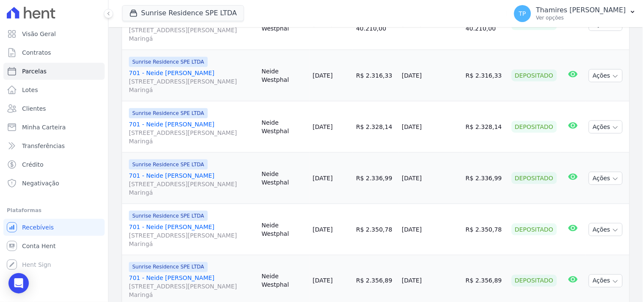
drag, startPoint x: 406, startPoint y: 76, endPoint x: 447, endPoint y: 69, distance: 41.8
click at [447, 76] on tr "Sunrise Residence SPE LTDA 701 - Neide Martins Garcia Westphal Rua Anacleto Lui…" at bounding box center [376, 75] width 508 height 51
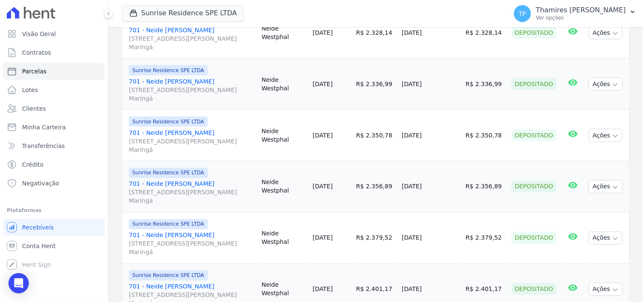
scroll to position [274, 0]
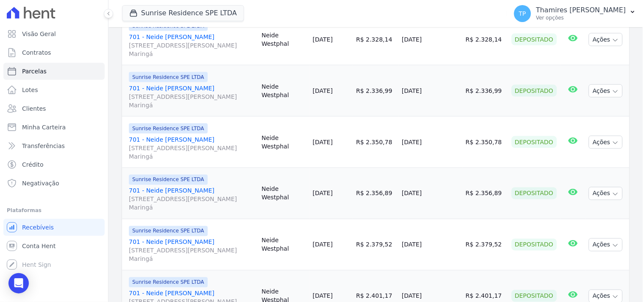
drag, startPoint x: 412, startPoint y: 39, endPoint x: 420, endPoint y: 5, distance: 34.9
click at [444, 35] on td "[DATE]" at bounding box center [431, 39] width 64 height 51
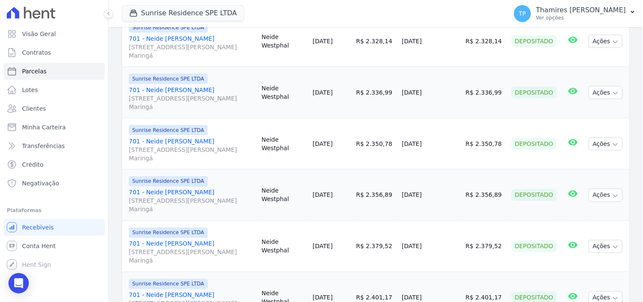
drag, startPoint x: 424, startPoint y: 98, endPoint x: 446, endPoint y: 95, distance: 22.6
click at [446, 95] on td "12/05/2025" at bounding box center [431, 92] width 64 height 51
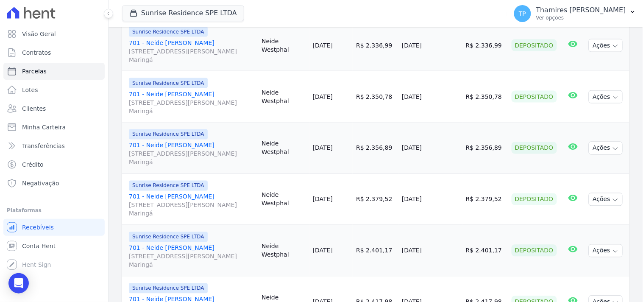
drag, startPoint x: 428, startPoint y: 104, endPoint x: 440, endPoint y: 104, distance: 11.9
click at [439, 104] on td "[DATE]" at bounding box center [431, 96] width 64 height 51
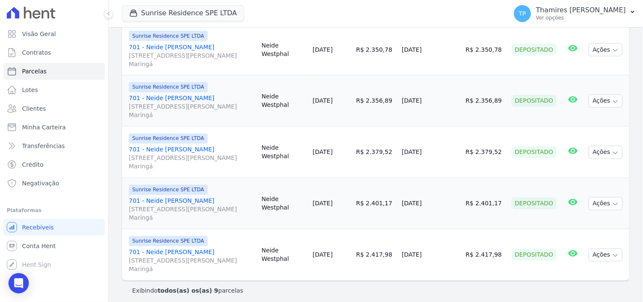
drag, startPoint x: 428, startPoint y: 103, endPoint x: 466, endPoint y: 96, distance: 38.0
click at [463, 96] on td "10/07/2025" at bounding box center [431, 100] width 64 height 51
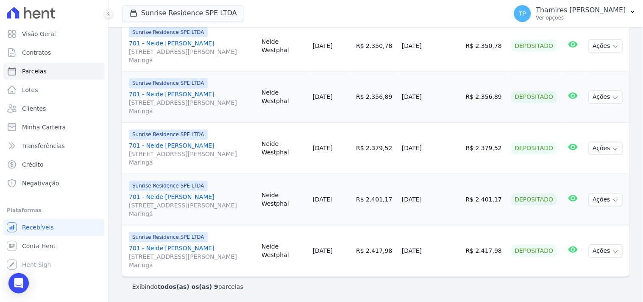
scroll to position [373, 0]
drag, startPoint x: 409, startPoint y: 155, endPoint x: 460, endPoint y: 146, distance: 52.5
click at [460, 146] on tr "Sunrise Residence SPE LTDA 701 - Neide Martins Garcia Westphal Rua Anacleto Lui…" at bounding box center [376, 147] width 508 height 51
drag, startPoint x: 408, startPoint y: 193, endPoint x: 439, endPoint y: 192, distance: 31.4
click at [439, 192] on tr "Sunrise Residence SPE LTDA 701 - Neide Martins Garcia Westphal Rua Anacleto Lui…" at bounding box center [376, 198] width 508 height 51
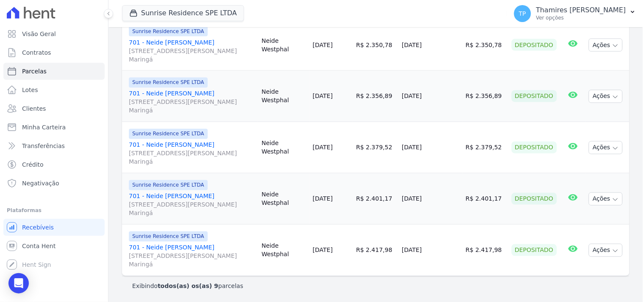
drag, startPoint x: 433, startPoint y: 249, endPoint x: 417, endPoint y: 169, distance: 81.8
click at [463, 251] on td "[DATE]" at bounding box center [431, 250] width 64 height 51
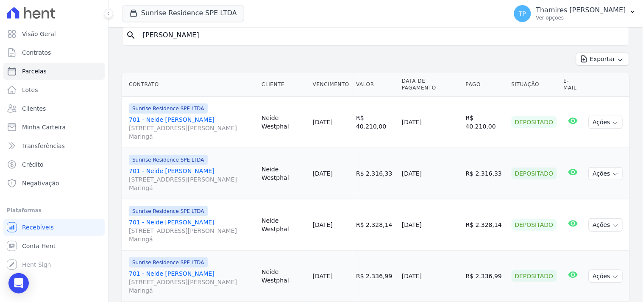
scroll to position [0, 0]
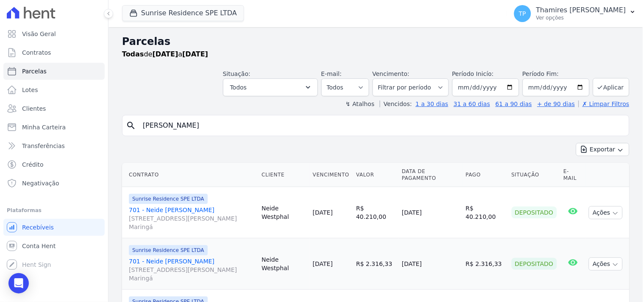
drag, startPoint x: 177, startPoint y: 123, endPoint x: 128, endPoint y: 123, distance: 48.8
click at [128, 123] on div "search neide martins" at bounding box center [376, 125] width 508 height 21
type input "1103"
select select
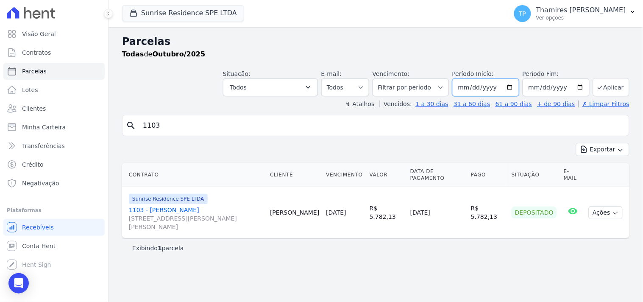
click at [496, 89] on input "[DATE]" at bounding box center [485, 87] width 67 height 18
type input "2022-10-01"
click at [609, 84] on button "Aplicar" at bounding box center [611, 87] width 36 height 18
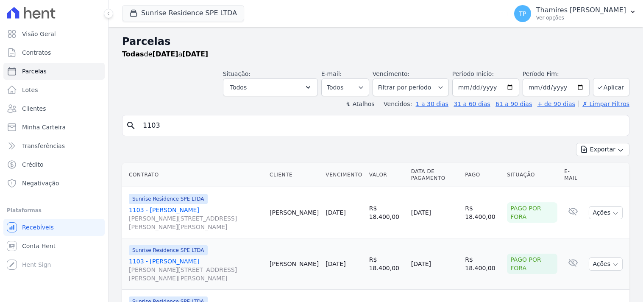
select select
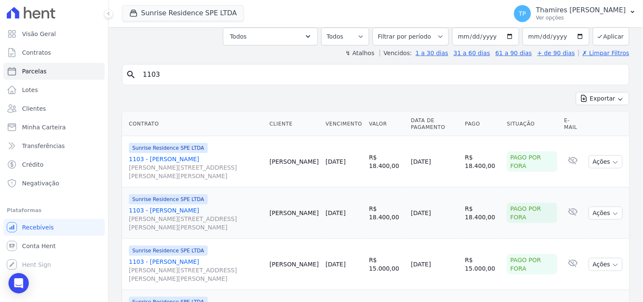
scroll to position [47, 0]
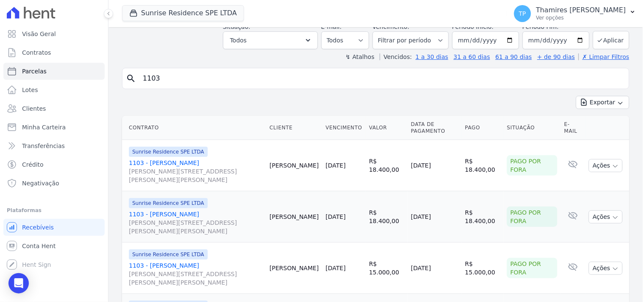
drag, startPoint x: 189, startPoint y: 82, endPoint x: 161, endPoint y: 82, distance: 28.0
click at [161, 82] on input "1103" at bounding box center [382, 78] width 488 height 17
click at [159, 81] on input "1103" at bounding box center [382, 78] width 488 height 17
drag, startPoint x: 159, startPoint y: 81, endPoint x: 147, endPoint y: 81, distance: 12.3
click at [147, 81] on input "1103" at bounding box center [382, 78] width 488 height 17
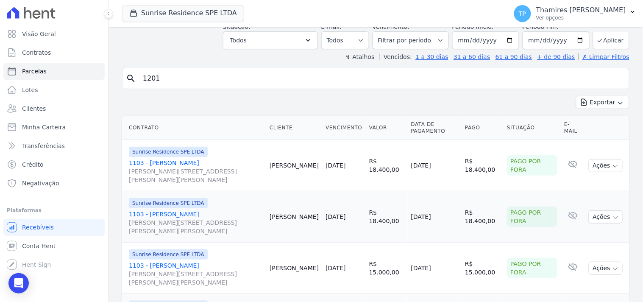
type input "1201"
select select
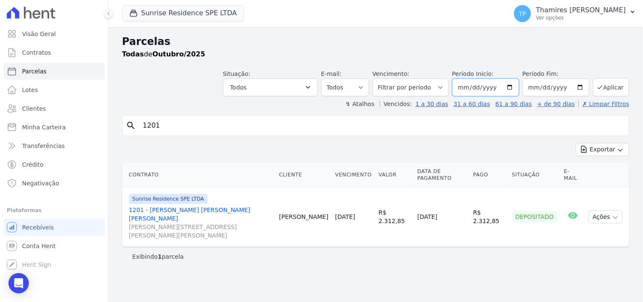
click at [493, 88] on input "2025-10-01" at bounding box center [485, 87] width 67 height 18
type input "2022-10-01"
click at [608, 83] on button "Aplicar" at bounding box center [611, 87] width 36 height 18
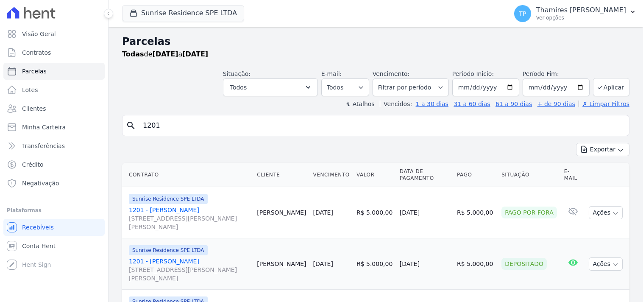
select select
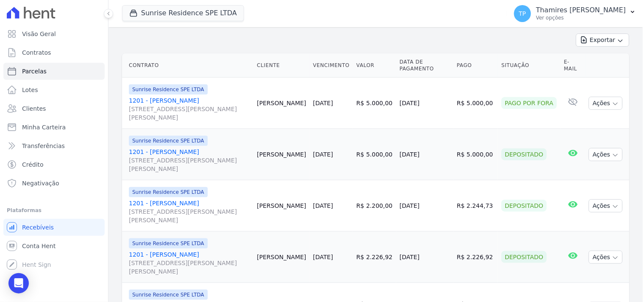
scroll to position [107, 0]
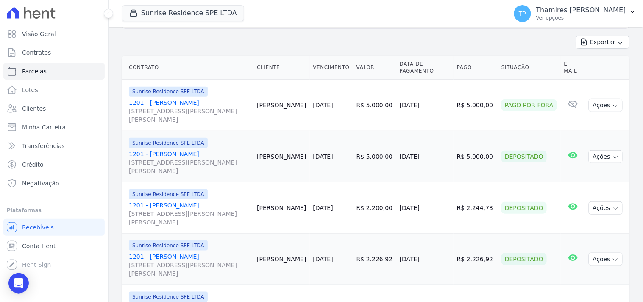
drag, startPoint x: 397, startPoint y: 109, endPoint x: 433, endPoint y: 109, distance: 36.5
click at [433, 109] on tr "Sunrise Residence SPE LTDA 1201 - João Victor da Silva Tavares Rua Anacleto Lui…" at bounding box center [376, 105] width 508 height 51
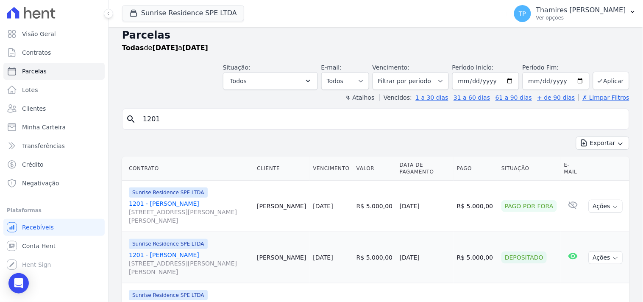
scroll to position [0, 0]
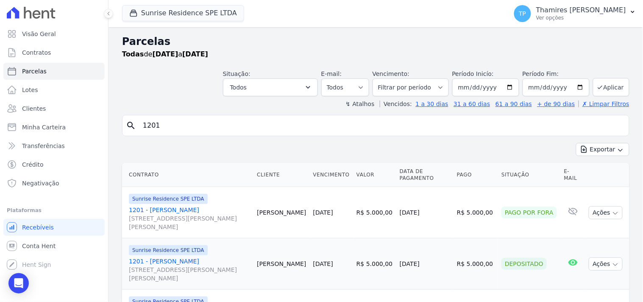
drag, startPoint x: 179, startPoint y: 131, endPoint x: 137, endPoint y: 131, distance: 41.6
click at [138, 131] on input "1201" at bounding box center [382, 125] width 488 height 17
type input "1301"
click at [193, 147] on div "Exportar Exportar PDF Exportar CSV" at bounding box center [376, 153] width 508 height 20
click at [385, 157] on div "Exportar Exportar PDF Exportar CSV" at bounding box center [376, 153] width 508 height 20
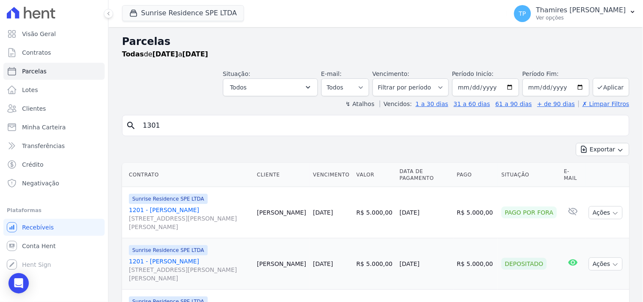
click at [201, 128] on input "1301" at bounding box center [382, 125] width 488 height 17
select select
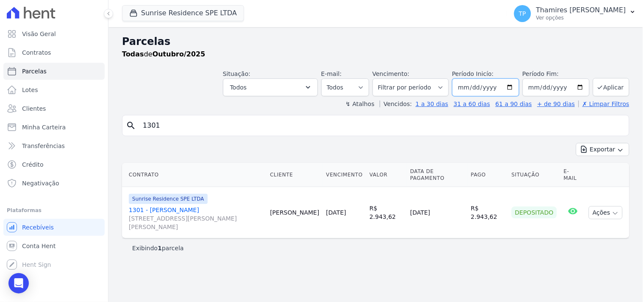
click at [494, 88] on input "[DATE]" at bounding box center [485, 87] width 67 height 18
type input "[DATE]"
click at [476, 68] on div "Situação: Agendado Em Aberto Pago Processando Cancelado Vencido Transferindo De…" at bounding box center [376, 81] width 508 height 30
click at [616, 89] on button "Aplicar" at bounding box center [611, 87] width 36 height 18
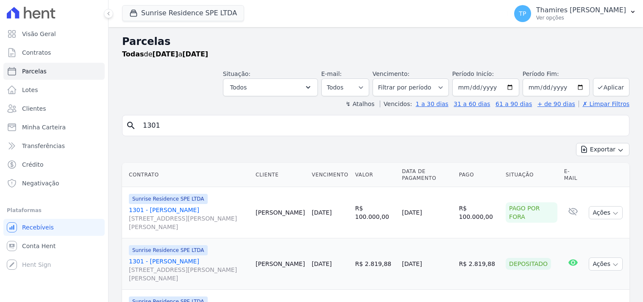
select select
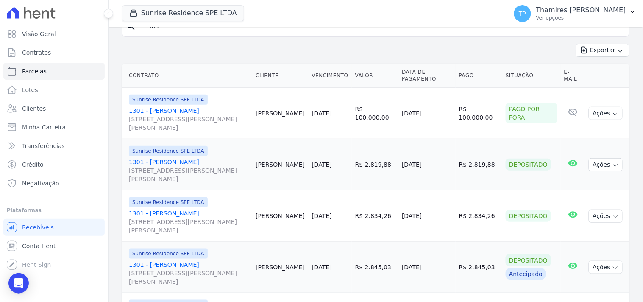
scroll to position [141, 0]
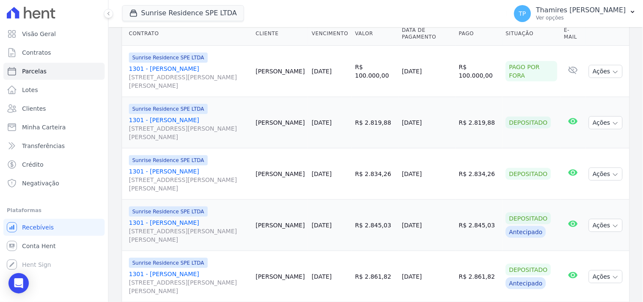
drag, startPoint x: 426, startPoint y: 71, endPoint x: 413, endPoint y: 17, distance: 55.3
click at [440, 68] on td "[DATE]" at bounding box center [427, 71] width 57 height 51
drag, startPoint x: 404, startPoint y: 124, endPoint x: 441, endPoint y: 123, distance: 36.9
click at [441, 124] on td "[DATE]" at bounding box center [427, 122] width 57 height 51
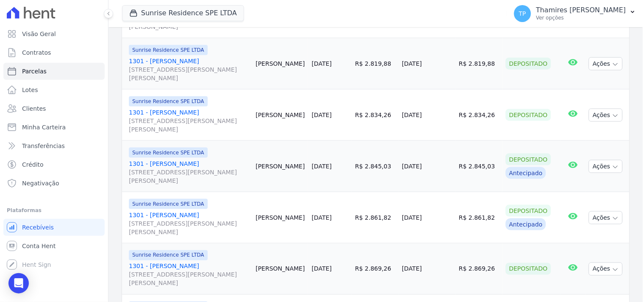
scroll to position [202, 0]
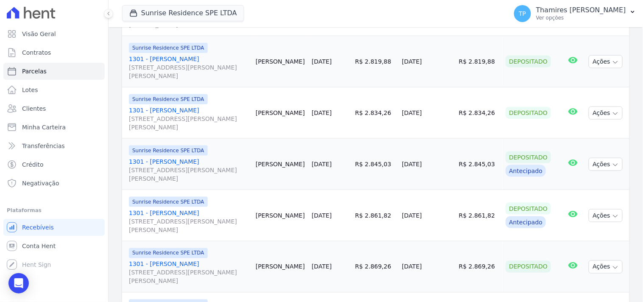
drag, startPoint x: 403, startPoint y: 117, endPoint x: 438, endPoint y: 112, distance: 36.0
click at [438, 112] on td "[DATE]" at bounding box center [427, 112] width 57 height 51
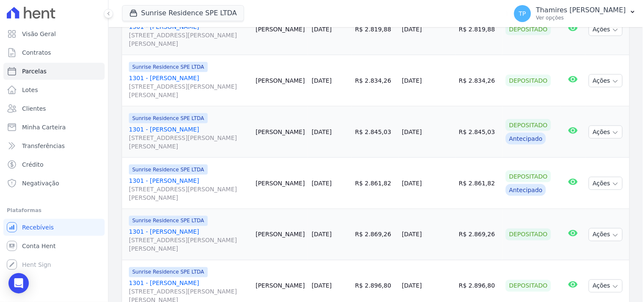
scroll to position [249, 0]
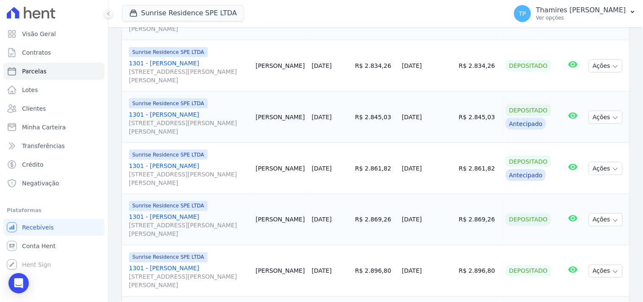
drag, startPoint x: 402, startPoint y: 122, endPoint x: 444, endPoint y: 120, distance: 42.0
click at [444, 120] on td "[DATE]" at bounding box center [427, 117] width 57 height 51
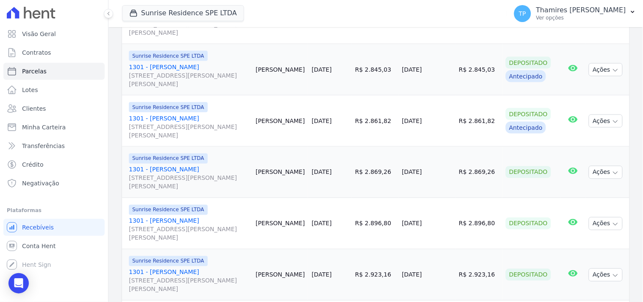
drag, startPoint x: 399, startPoint y: 126, endPoint x: 435, endPoint y: 124, distance: 36.1
click at [435, 124] on tr "Sunrise Residence SPE LTDA 1301 - Joana Paula Marques Pata [STREET_ADDRESS][PER…" at bounding box center [376, 120] width 508 height 51
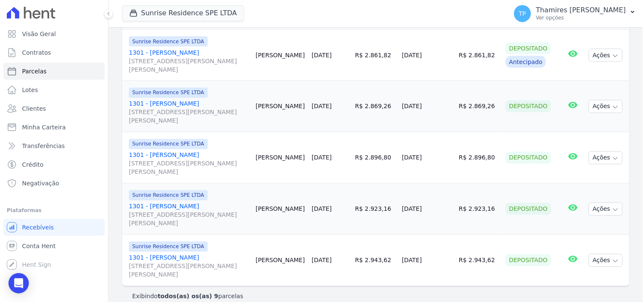
scroll to position [373, 0]
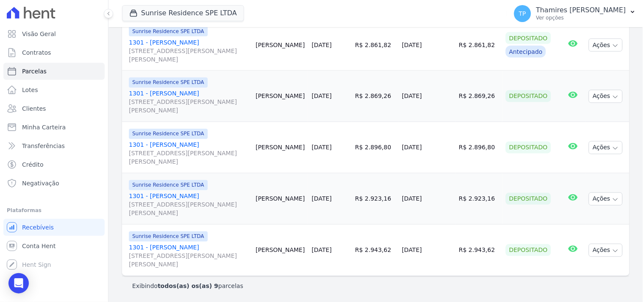
drag, startPoint x: 402, startPoint y: 94, endPoint x: 404, endPoint y: 17, distance: 76.8
click at [452, 91] on td "[DATE]" at bounding box center [427, 96] width 57 height 51
drag, startPoint x: 403, startPoint y: 153, endPoint x: 451, endPoint y: 151, distance: 47.5
click at [451, 151] on td "[DATE]" at bounding box center [427, 147] width 57 height 51
drag, startPoint x: 433, startPoint y: 198, endPoint x: 447, endPoint y: 189, distance: 16.2
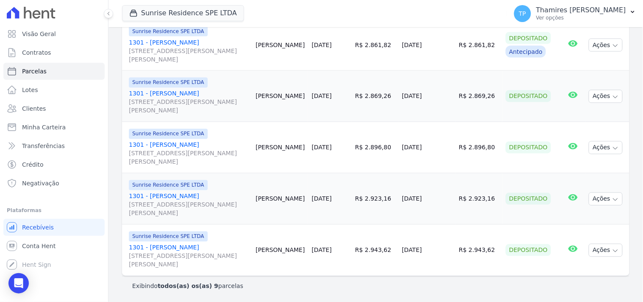
click at [447, 194] on tr "Sunrise Residence SPE LTDA 1301 - Joana Paula Marques Pata Rua Anacleto Luiz de…" at bounding box center [376, 198] width 508 height 51
drag, startPoint x: 399, startPoint y: 249, endPoint x: 409, endPoint y: 138, distance: 111.5
click at [446, 247] on tr "Sunrise Residence SPE LTDA 1301 - Joana Paula Marques Pata Rua Anacleto Luiz de…" at bounding box center [376, 250] width 508 height 51
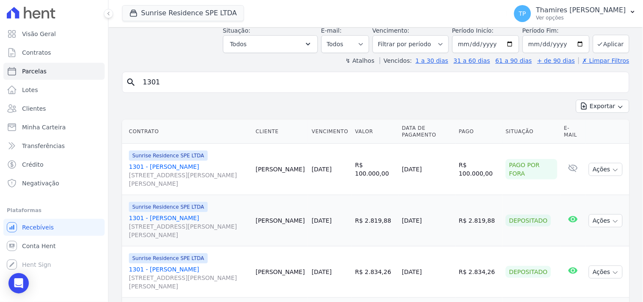
scroll to position [0, 0]
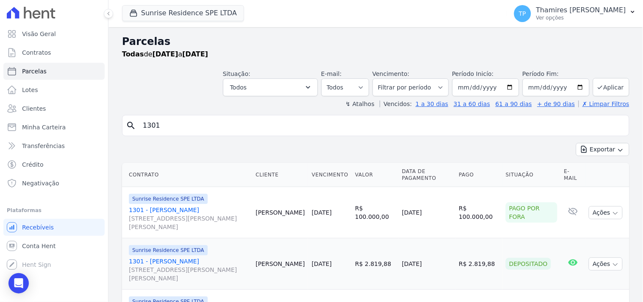
drag, startPoint x: 131, startPoint y: 125, endPoint x: 120, endPoint y: 125, distance: 11.9
type input "1711"
select select
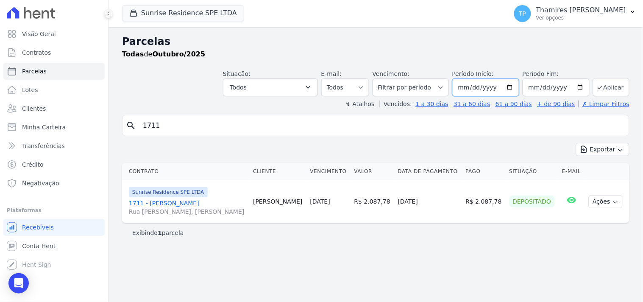
click at [489, 88] on input "[DATE]" at bounding box center [485, 87] width 67 height 18
type input "[DATE]"
click at [628, 88] on button "Aplicar" at bounding box center [611, 87] width 36 height 18
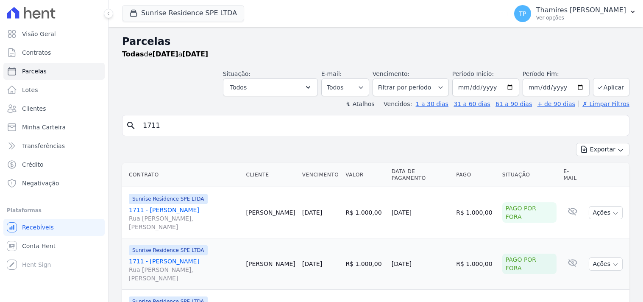
select select
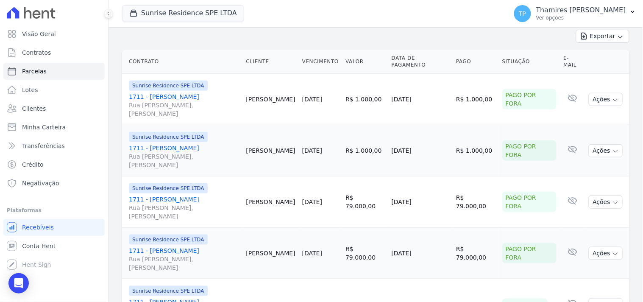
scroll to position [120, 0]
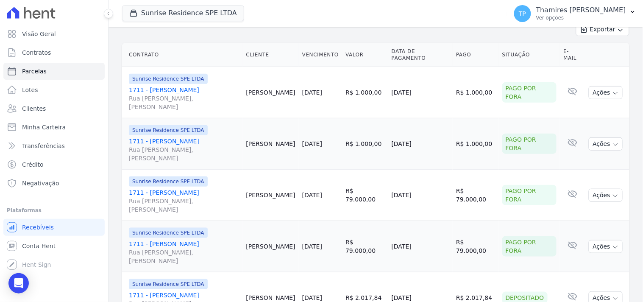
click at [192, 87] on link "1711 - [PERSON_NAME] Rua [PERSON_NAME], [PERSON_NAME]" at bounding box center [184, 98] width 111 height 25
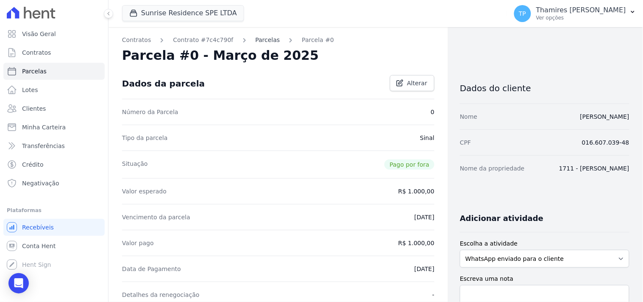
click at [260, 40] on link "Parcelas" at bounding box center [268, 40] width 25 height 9
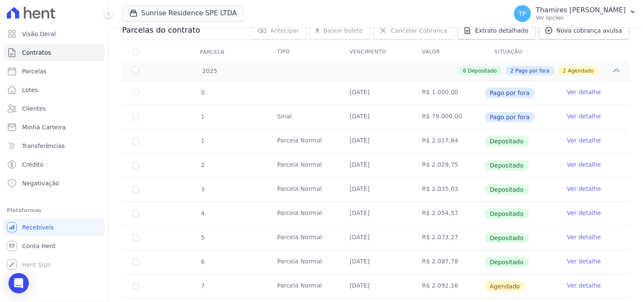
scroll to position [94, 0]
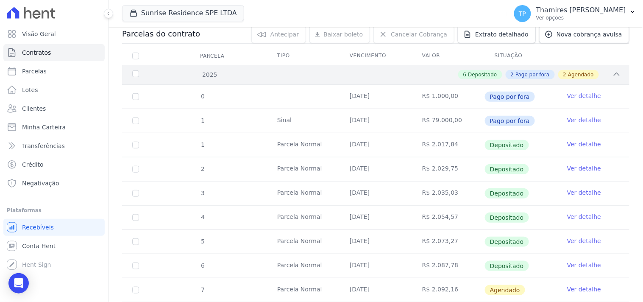
click at [613, 74] on icon at bounding box center [617, 74] width 8 height 8
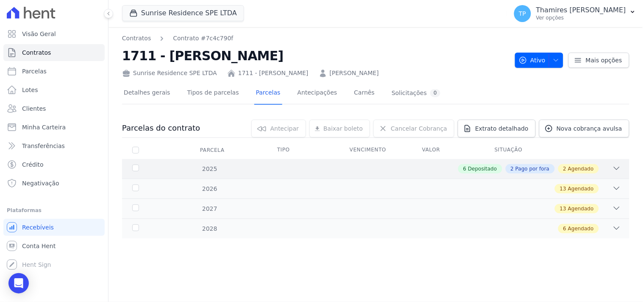
click at [596, 166] on div "2 Agendado" at bounding box center [578, 168] width 41 height 9
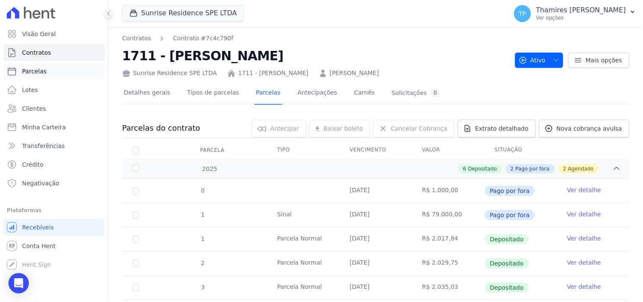
click at [69, 69] on link "Parcelas" at bounding box center [53, 71] width 101 height 17
select select
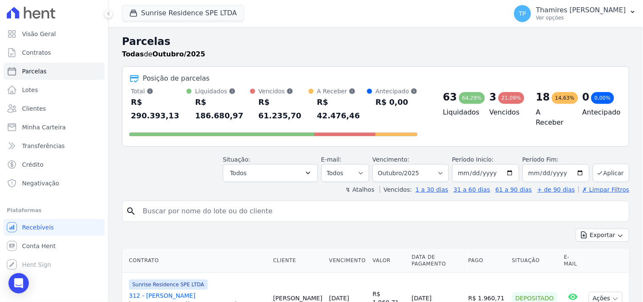
click at [205, 203] on input "search" at bounding box center [382, 211] width 488 height 17
type input "1711"
click at [214, 185] on div "↯ Atalhos Vencidos: 1 a 30 dias 31 a 60 dias 61 a 90 dias + de 90 dias ✗ Limpar…" at bounding box center [376, 189] width 508 height 8
click at [554, 164] on input "[DATE]" at bounding box center [556, 173] width 67 height 18
click at [485, 164] on input "[DATE]" at bounding box center [485, 173] width 67 height 18
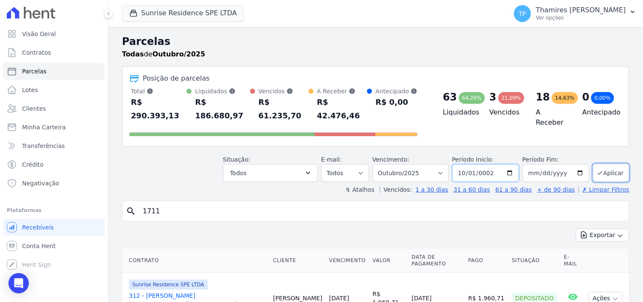
type input "0024-10-01"
type input "[DATE]"
drag, startPoint x: 596, startPoint y: 161, endPoint x: 588, endPoint y: 160, distance: 8.1
click at [597, 170] on icon "submit" at bounding box center [600, 173] width 7 height 7
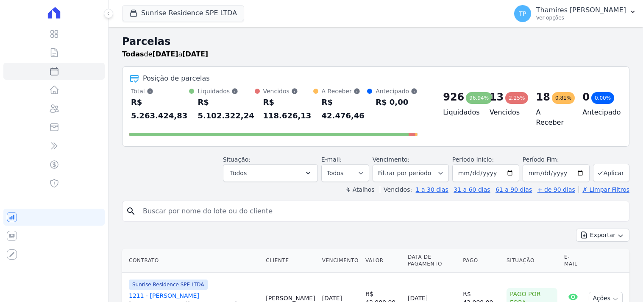
select select
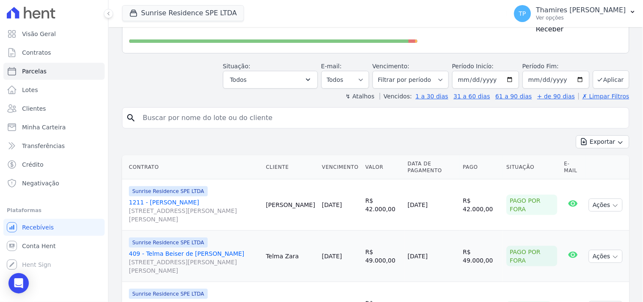
scroll to position [94, 0]
click at [244, 109] on input "search" at bounding box center [382, 117] width 488 height 17
paste input "[PERSON_NAME]"
type input "[PERSON_NAME]"
select select
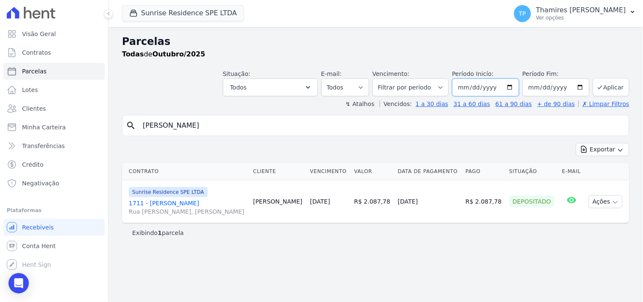
click at [491, 86] on input "[DATE]" at bounding box center [485, 87] width 67 height 18
click at [496, 89] on input "[DATE]" at bounding box center [485, 87] width 67 height 18
click at [496, 86] on input "[DATE]" at bounding box center [485, 87] width 67 height 18
click at [498, 89] on input "[DATE]" at bounding box center [485, 87] width 67 height 18
click at [494, 90] on input "[DATE]" at bounding box center [485, 87] width 67 height 18
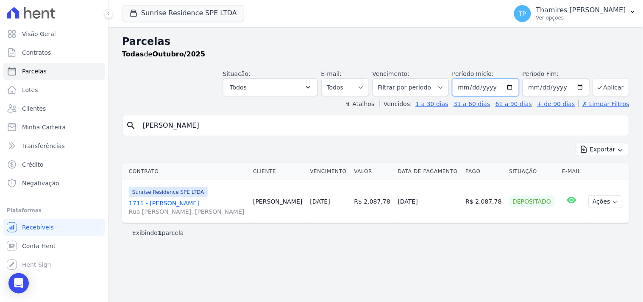
click at [494, 88] on input "[DATE]" at bounding box center [485, 87] width 67 height 18
click at [499, 149] on div "Exportar Exportar PDF Exportar CSV" at bounding box center [376, 153] width 508 height 20
click at [494, 84] on input "[DATE]" at bounding box center [485, 87] width 67 height 18
type input "[DATE]"
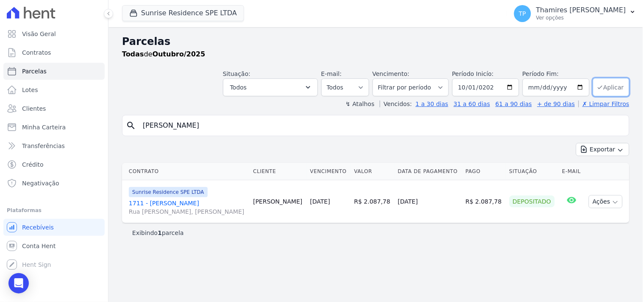
click at [609, 79] on button "Aplicar" at bounding box center [611, 87] width 36 height 18
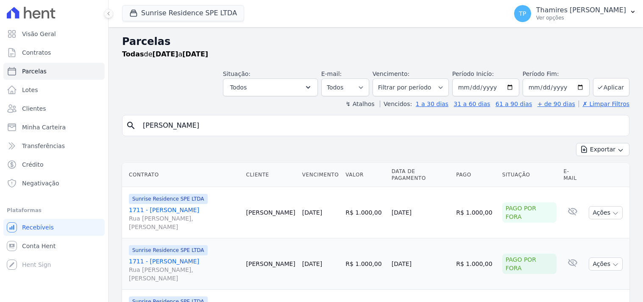
select select
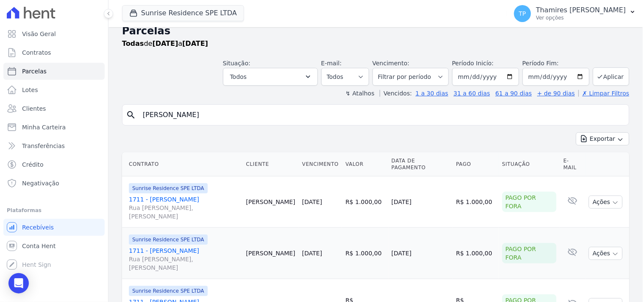
scroll to position [9, 0]
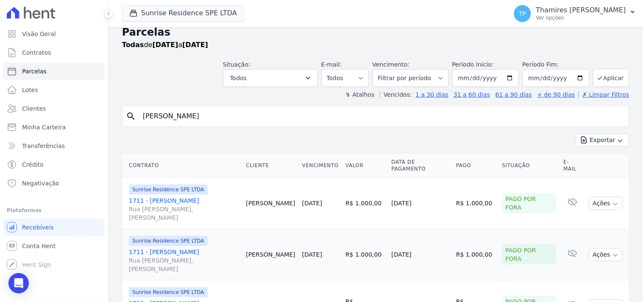
click at [475, 142] on div "Exportar Exportar PDF Exportar CSV" at bounding box center [376, 144] width 508 height 20
click at [612, 77] on button "Aplicar" at bounding box center [611, 78] width 36 height 18
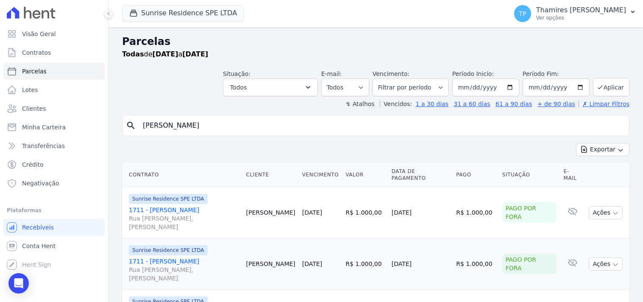
select select
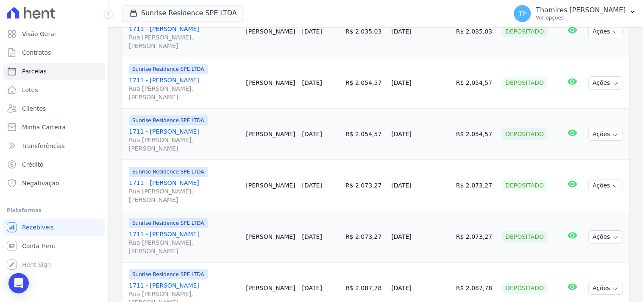
scroll to position [659, 0]
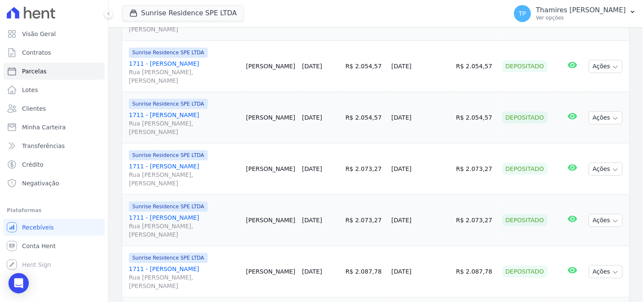
click at [202, 113] on link "1711 - [PERSON_NAME] Rua [PERSON_NAME], [PERSON_NAME]" at bounding box center [184, 123] width 111 height 25
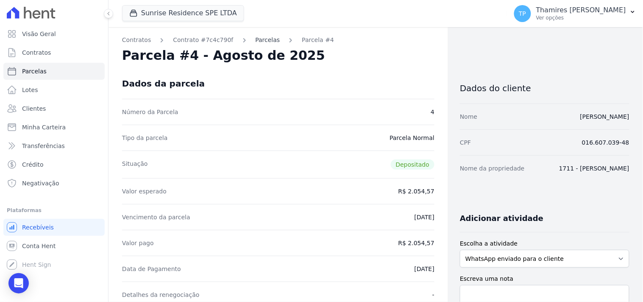
click at [261, 38] on link "Parcelas" at bounding box center [268, 40] width 25 height 9
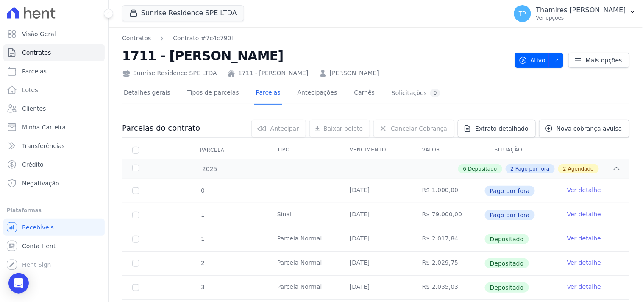
drag, startPoint x: 123, startPoint y: 56, endPoint x: 304, endPoint y: 58, distance: 180.2
click at [304, 58] on h2 "1711 - [PERSON_NAME]" at bounding box center [315, 55] width 386 height 19
copy h2 "1711 - [PERSON_NAME]"
click at [46, 72] on link "Parcelas" at bounding box center [53, 71] width 101 height 17
select select
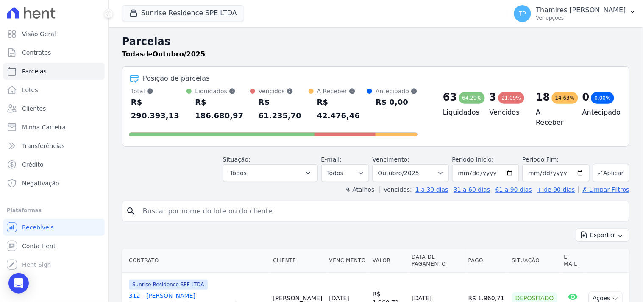
click at [237, 203] on input "search" at bounding box center [382, 211] width 488 height 17
paste input "1711 - [PERSON_NAME]"
type input "1711 - [PERSON_NAME]"
select select
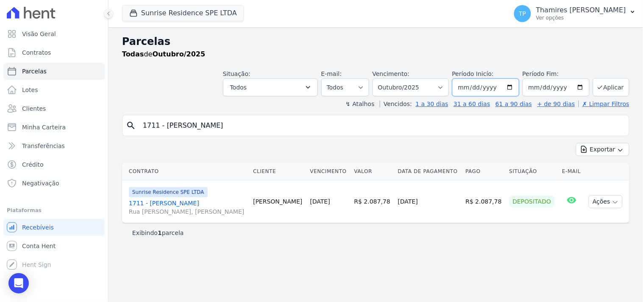
click at [493, 86] on input "[DATE]" at bounding box center [485, 87] width 67 height 18
type input "[DATE]"
click at [622, 85] on button "Aplicar" at bounding box center [611, 87] width 36 height 18
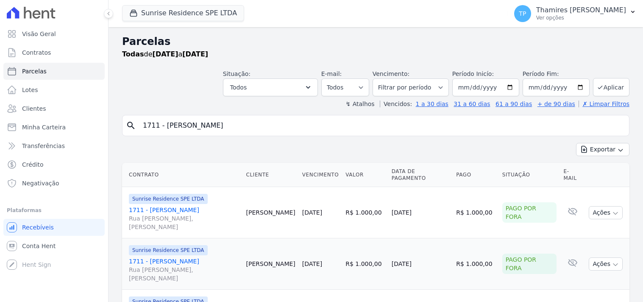
select select
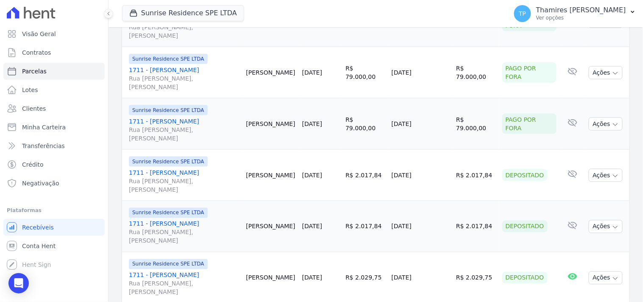
scroll to position [257, 0]
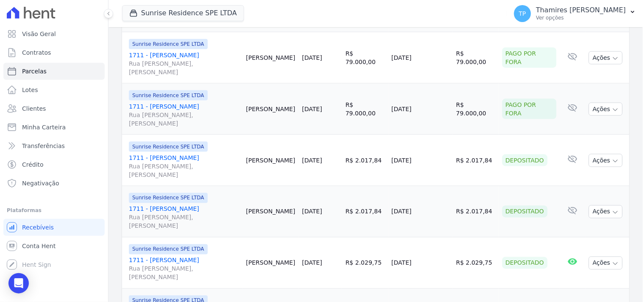
drag, startPoint x: 396, startPoint y: 112, endPoint x: 432, endPoint y: 112, distance: 36.9
click at [432, 112] on td "[DATE]" at bounding box center [420, 109] width 64 height 51
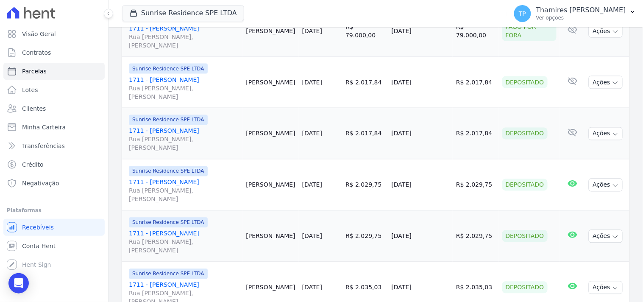
scroll to position [352, 0]
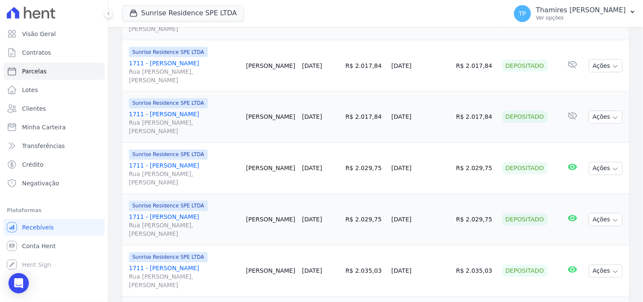
drag, startPoint x: 400, startPoint y: 71, endPoint x: 443, endPoint y: 62, distance: 43.7
click at [443, 66] on td "[DATE]" at bounding box center [420, 65] width 64 height 51
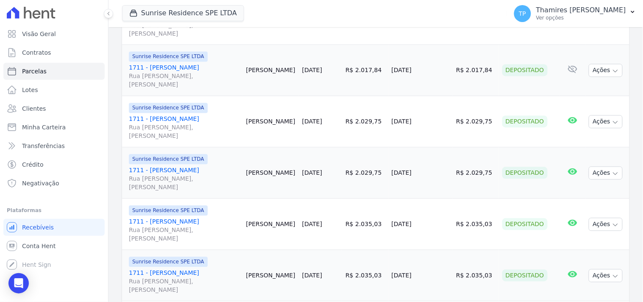
scroll to position [399, 0]
drag, startPoint x: 388, startPoint y: 71, endPoint x: 432, endPoint y: 71, distance: 43.3
click at [431, 71] on tr "Sunrise Residence SPE LTDA 1711 - [PERSON_NAME], [PERSON_NAME] [PERSON_NAME] [D…" at bounding box center [376, 70] width 508 height 51
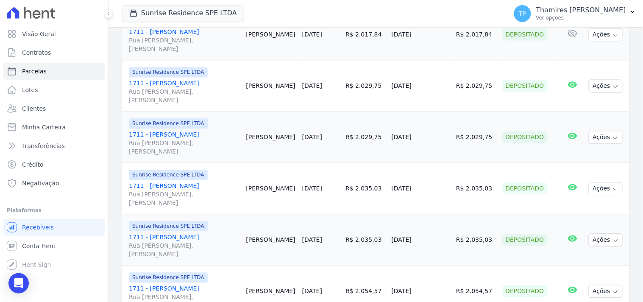
scroll to position [446, 0]
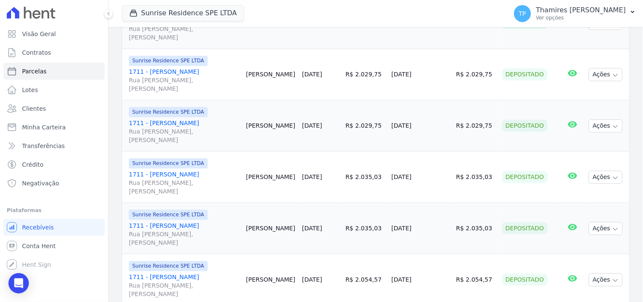
drag, startPoint x: 396, startPoint y: 80, endPoint x: 440, endPoint y: 75, distance: 43.9
click at [440, 75] on td "[DATE]" at bounding box center [420, 74] width 64 height 51
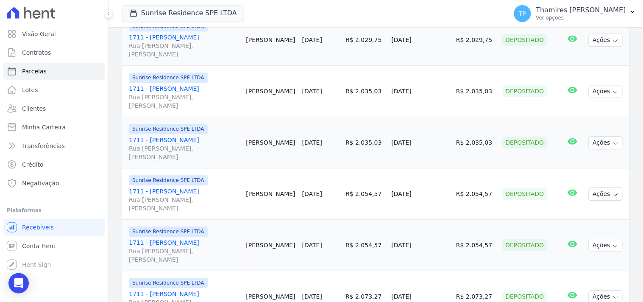
scroll to position [540, 0]
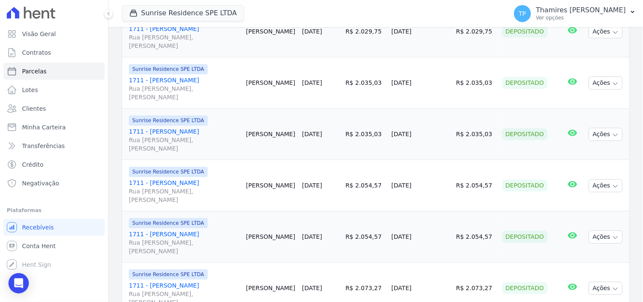
drag, startPoint x: 395, startPoint y: 92, endPoint x: 434, endPoint y: 87, distance: 39.0
click at [434, 87] on tr "Sunrise Residence SPE LTDA 1711 - [PERSON_NAME], [PERSON_NAME] [PERSON_NAME] [D…" at bounding box center [376, 82] width 508 height 51
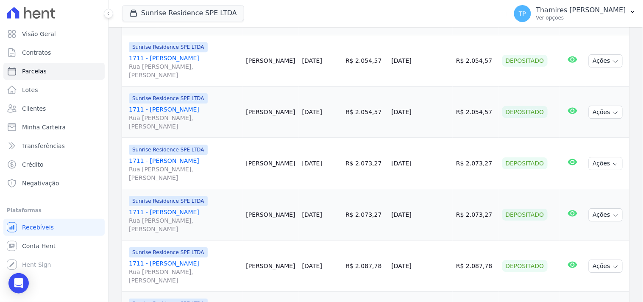
scroll to position [681, 0]
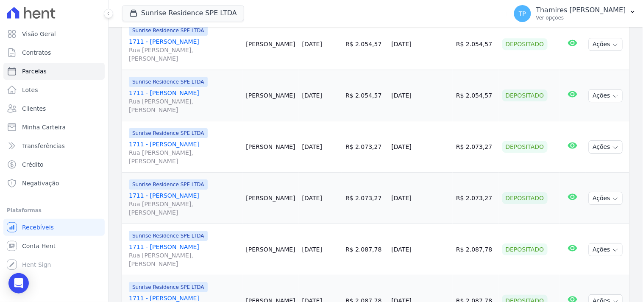
drag, startPoint x: 399, startPoint y: 47, endPoint x: 444, endPoint y: 44, distance: 45.1
click at [444, 44] on td "[DATE]" at bounding box center [420, 44] width 64 height 51
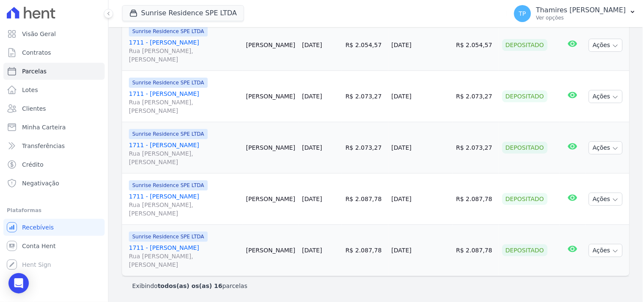
scroll to position [732, 0]
drag, startPoint x: 412, startPoint y: 147, endPoint x: 433, endPoint y: 143, distance: 21.5
click at [433, 143] on td "[DATE]" at bounding box center [420, 147] width 64 height 51
drag, startPoint x: 426, startPoint y: 252, endPoint x: 432, endPoint y: 249, distance: 6.5
click at [432, 250] on tr "Sunrise Residence SPE LTDA 1711 - Marcos Antonio da Silva Rua Anacleto Luiz de …" at bounding box center [376, 250] width 508 height 51
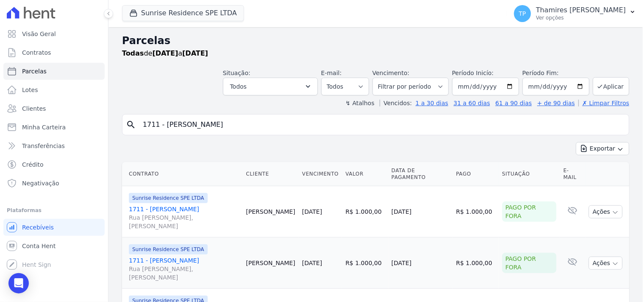
scroll to position [0, 0]
drag, startPoint x: 244, startPoint y: 124, endPoint x: 136, endPoint y: 124, distance: 108.5
click at [136, 124] on div "search 1711 - Marcos Antonio da Silva" at bounding box center [376, 125] width 508 height 21
type input "803"
select select
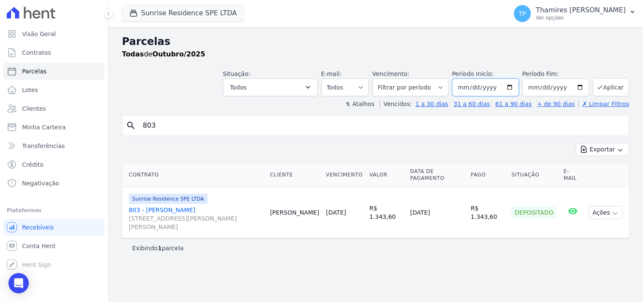
click at [496, 90] on input "[DATE]" at bounding box center [485, 87] width 67 height 18
type input "[DATE]"
click at [625, 88] on button "Aplicar" at bounding box center [611, 87] width 36 height 18
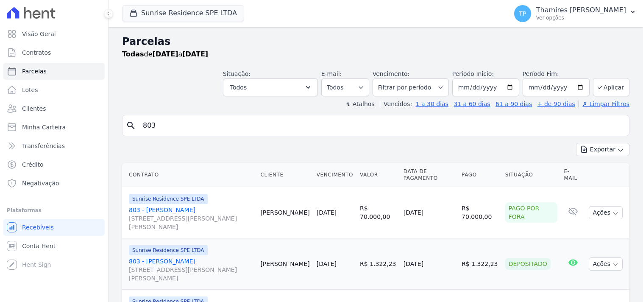
select select
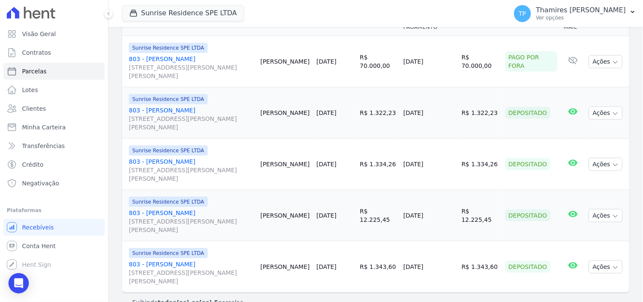
scroll to position [167, 0]
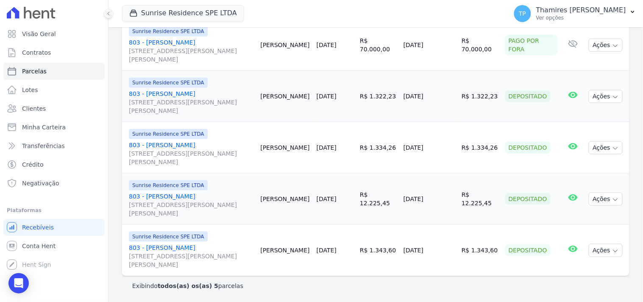
drag, startPoint x: 403, startPoint y: 103, endPoint x: 444, endPoint y: 97, distance: 41.7
click at [444, 97] on td "[DATE]" at bounding box center [429, 96] width 58 height 51
drag, startPoint x: 404, startPoint y: 151, endPoint x: 446, endPoint y: 147, distance: 41.3
click at [446, 147] on td "08/09/2025" at bounding box center [429, 147] width 58 height 51
drag, startPoint x: 406, startPoint y: 195, endPoint x: 444, endPoint y: 195, distance: 38.2
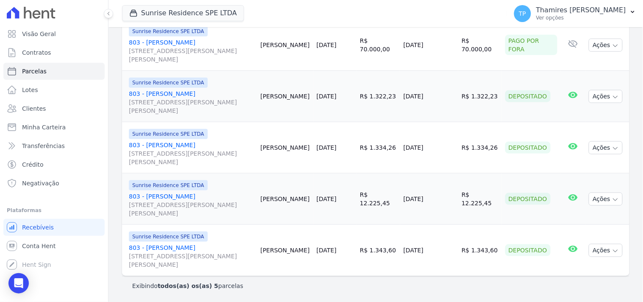
click at [444, 195] on td "08/09/2025" at bounding box center [429, 198] width 58 height 51
drag, startPoint x: 407, startPoint y: 255, endPoint x: 400, endPoint y: 184, distance: 71.1
click at [441, 254] on td "06/10/2025" at bounding box center [429, 250] width 58 height 51
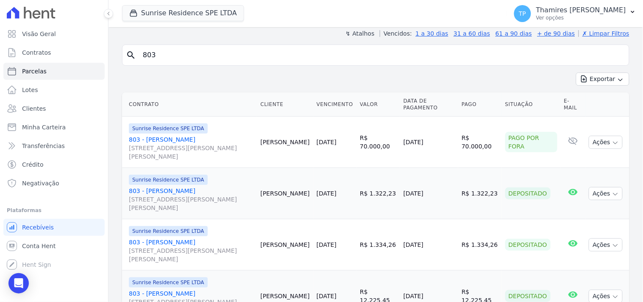
scroll to position [0, 0]
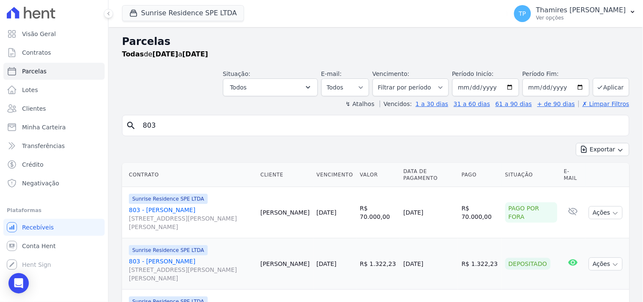
drag, startPoint x: 138, startPoint y: 124, endPoint x: 126, endPoint y: 116, distance: 14.3
click at [129, 124] on div "search 803" at bounding box center [376, 125] width 508 height 21
type input "511"
click at [159, 101] on div "↯ Atalhos Vencidos: 1 a 30 dias 31 a 60 dias 61 a 90 dias + de 90 dias ✗ Limpar…" at bounding box center [376, 104] width 508 height 8
click at [197, 88] on div "Situação: Agendado Em Aberto Pago Processando Cancelado Vencido Transferindo De…" at bounding box center [376, 81] width 508 height 30
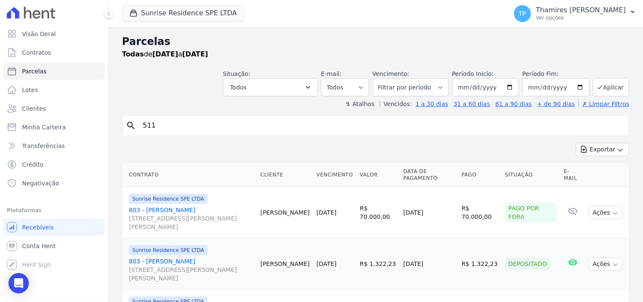
click at [164, 128] on input "511" at bounding box center [382, 125] width 488 height 17
select select
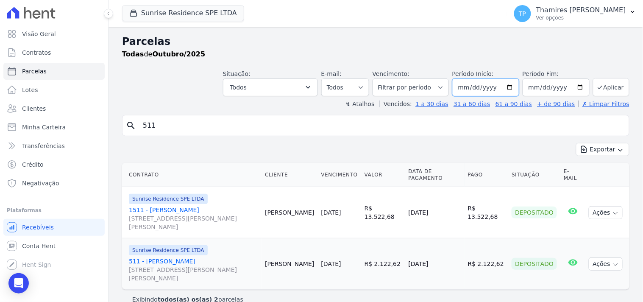
click at [491, 89] on input "[DATE]" at bounding box center [485, 87] width 67 height 18
type input "[DATE]"
click at [614, 88] on button "Aplicar" at bounding box center [611, 87] width 36 height 18
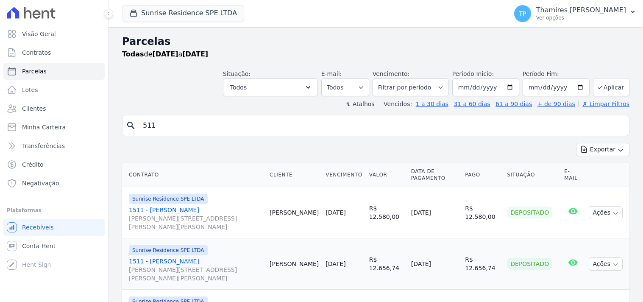
select select
click at [471, 88] on input "[DATE]" at bounding box center [485, 87] width 67 height 18
type input "[DATE]"
click at [598, 88] on icon "submit" at bounding box center [600, 87] width 4 height 3
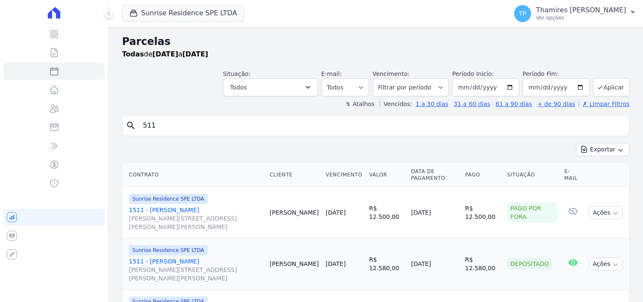
select select
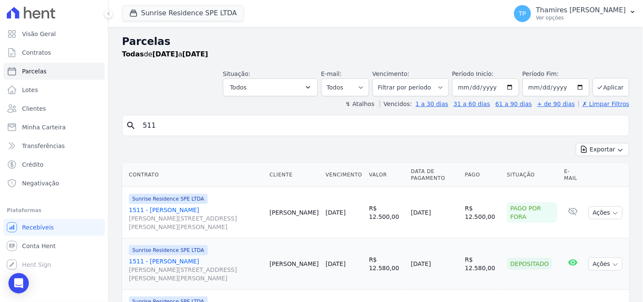
drag, startPoint x: 165, startPoint y: 131, endPoint x: 135, endPoint y: 134, distance: 30.7
click at [135, 134] on div "search 511" at bounding box center [376, 125] width 508 height 21
type input "EDILEIZA"
select select
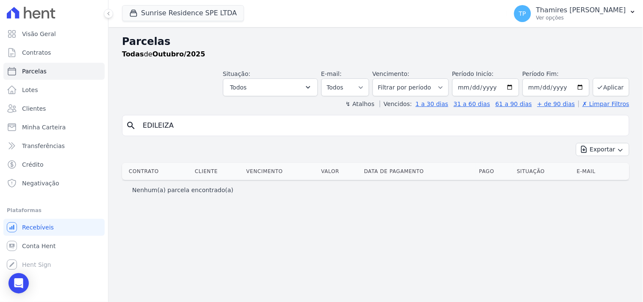
click at [161, 128] on input "EDILEIZA" at bounding box center [382, 125] width 488 height 17
type input "EDILEUZA"
select select
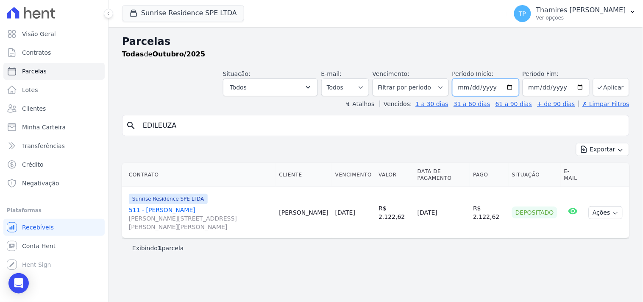
click at [478, 89] on input "[DATE]" at bounding box center [485, 87] width 67 height 18
type input "0022-01-01"
type input "[DATE]"
click at [611, 86] on button "Aplicar" at bounding box center [611, 87] width 36 height 18
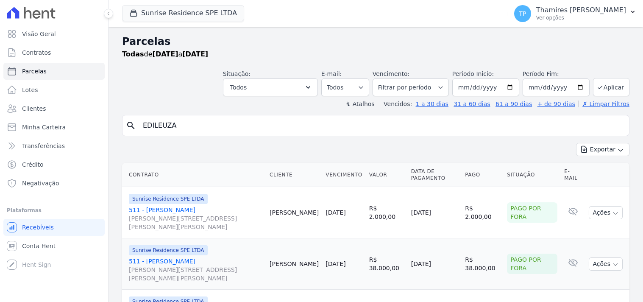
select select
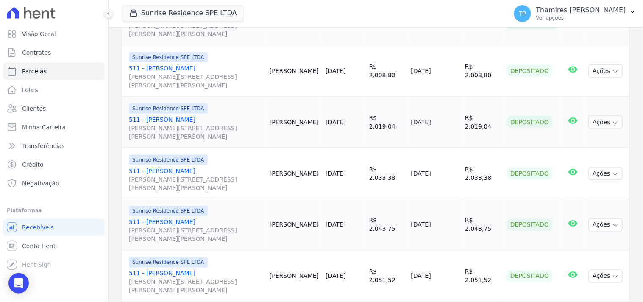
scroll to position [248, 0]
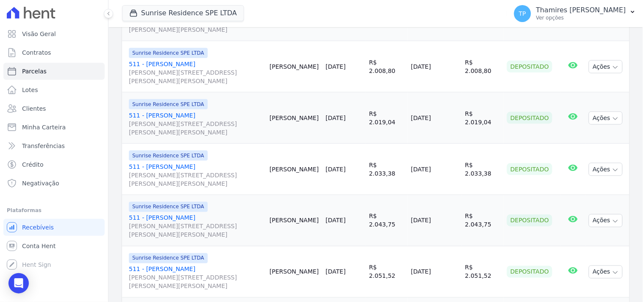
drag, startPoint x: 398, startPoint y: 69, endPoint x: 438, endPoint y: 69, distance: 39.9
click at [438, 69] on td "13/01/2025" at bounding box center [435, 66] width 54 height 51
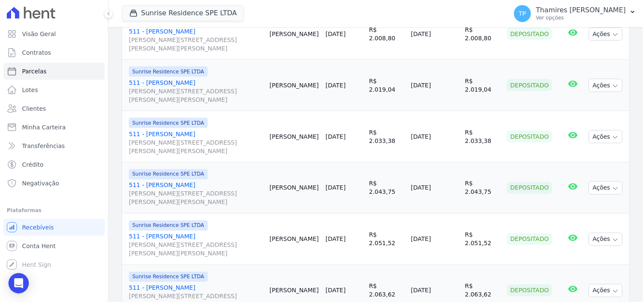
scroll to position [296, 0]
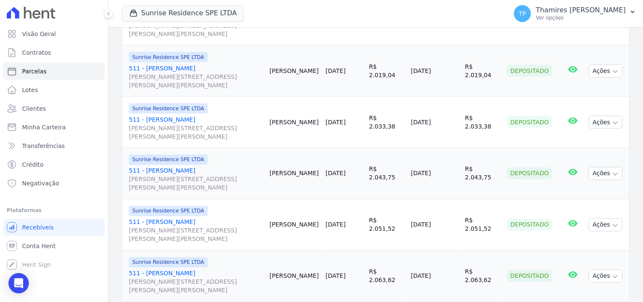
drag, startPoint x: 402, startPoint y: 75, endPoint x: 446, endPoint y: 70, distance: 44.7
click at [446, 71] on td "06/02/2025" at bounding box center [435, 70] width 54 height 51
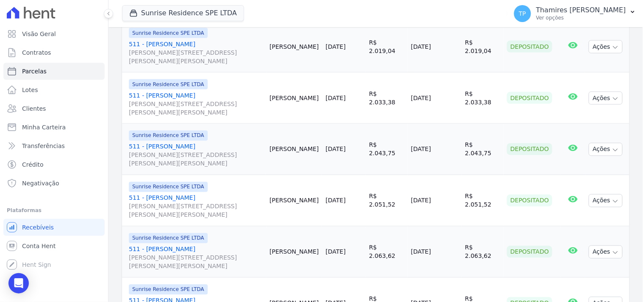
scroll to position [343, 0]
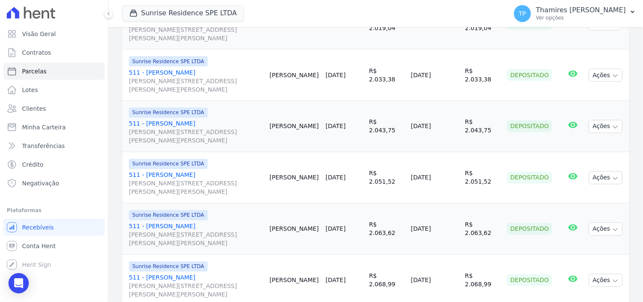
drag, startPoint x: 399, startPoint y: 83, endPoint x: 437, endPoint y: 72, distance: 39.7
click at [435, 75] on td "05/03/2025" at bounding box center [435, 75] width 54 height 51
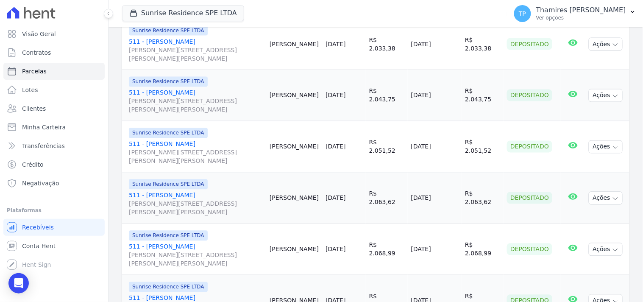
scroll to position [390, 0]
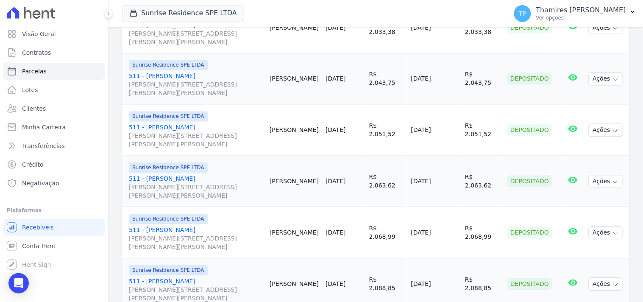
drag, startPoint x: 399, startPoint y: 82, endPoint x: 442, endPoint y: 45, distance: 55.9
click at [456, 81] on td "08/04/2025" at bounding box center [435, 78] width 54 height 51
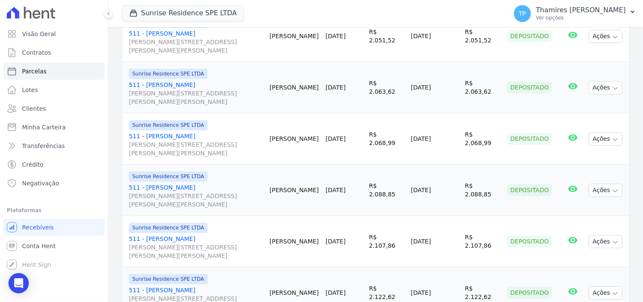
scroll to position [527, 0]
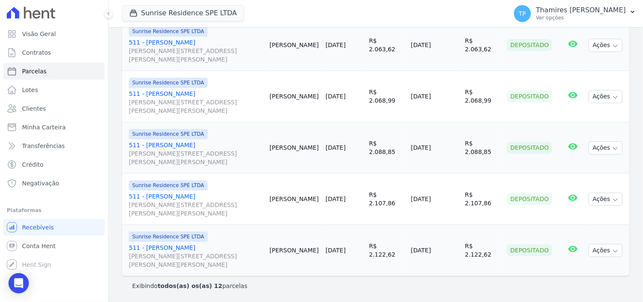
drag, startPoint x: 398, startPoint y: 52, endPoint x: 438, endPoint y: 3, distance: 63.6
click at [450, 49] on td "[DATE]" at bounding box center [435, 45] width 54 height 51
drag, startPoint x: 438, startPoint y: 99, endPoint x: 448, endPoint y: 98, distance: 9.4
click at [448, 99] on td "04/07/2025" at bounding box center [435, 96] width 54 height 51
drag, startPoint x: 403, startPoint y: 150, endPoint x: 443, endPoint y: 151, distance: 39.9
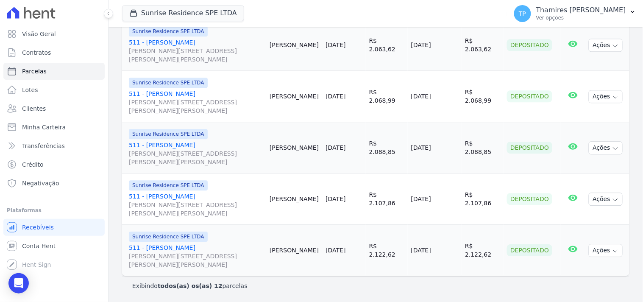
click at [443, 151] on td "13/08/2025" at bounding box center [435, 147] width 54 height 51
drag, startPoint x: 401, startPoint y: 200, endPoint x: 444, endPoint y: 192, distance: 44.3
click at [444, 193] on td "10/09/2025" at bounding box center [435, 198] width 54 height 51
drag, startPoint x: 408, startPoint y: 253, endPoint x: 443, endPoint y: 252, distance: 35.2
click at [443, 252] on tr "Sunrise Residence SPE LTDA 511 - Edileuza Lourenço da Silva Rua Anacleto Luiz d…" at bounding box center [376, 250] width 508 height 51
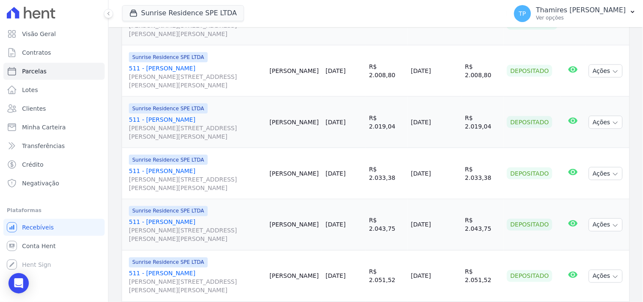
scroll to position [0, 0]
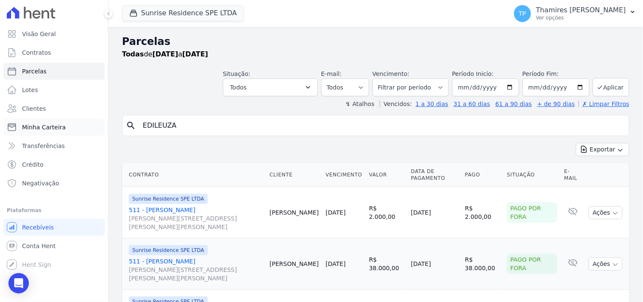
drag, startPoint x: 198, startPoint y: 124, endPoint x: 61, endPoint y: 132, distance: 137.6
click at [61, 132] on div "Visão Geral Contratos Parcelas Lotes Clientes Minha Carteira Transferências Cré…" at bounding box center [321, 151] width 643 height 302
type input "REGIANI"
select select
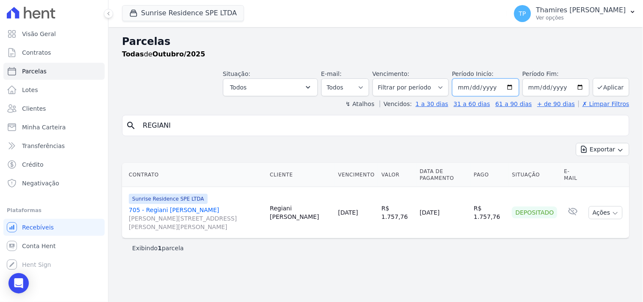
click at [469, 85] on input "2025-10-01" at bounding box center [485, 87] width 67 height 18
click at [494, 87] on input "2025-10-01" at bounding box center [485, 87] width 67 height 18
type input "[DATE]"
click at [611, 82] on button "Aplicar" at bounding box center [611, 87] width 36 height 18
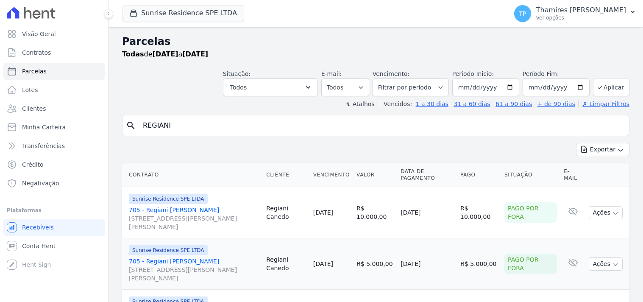
select select
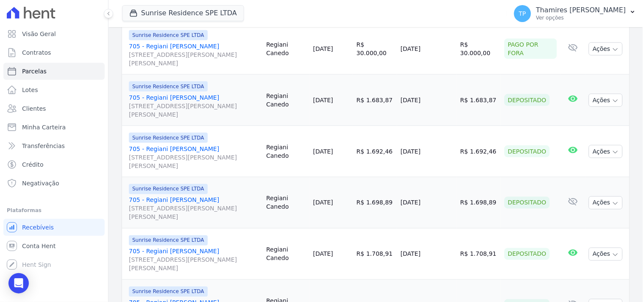
scroll to position [282, 0]
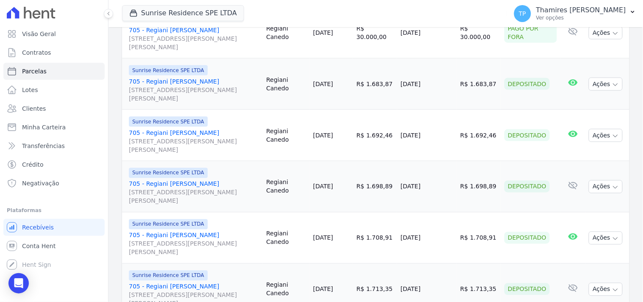
drag, startPoint x: 403, startPoint y: 86, endPoint x: 428, endPoint y: 88, distance: 25.1
click at [428, 88] on tr "Sunrise Residence SPE LTDA 705 - Regiani Rissi Canedo [STREET_ADDRESS][PERSON_N…" at bounding box center [376, 84] width 508 height 51
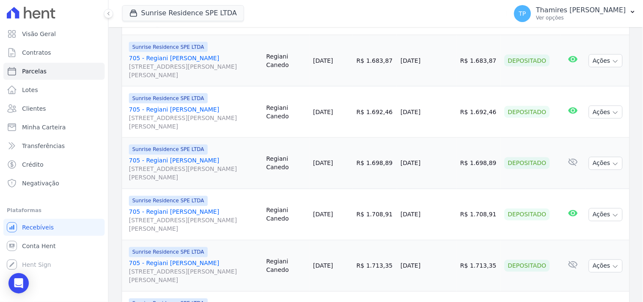
scroll to position [307, 0]
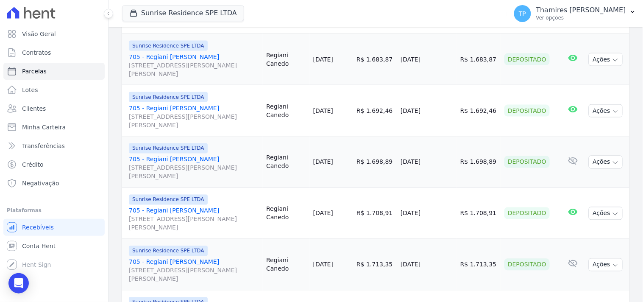
drag, startPoint x: 403, startPoint y: 116, endPoint x: 440, endPoint y: 110, distance: 37.4
click at [439, 111] on tr "Sunrise Residence SPE LTDA 705 - Regiani Rissi Canedo [STREET_ADDRESS][PERSON_N…" at bounding box center [376, 110] width 508 height 51
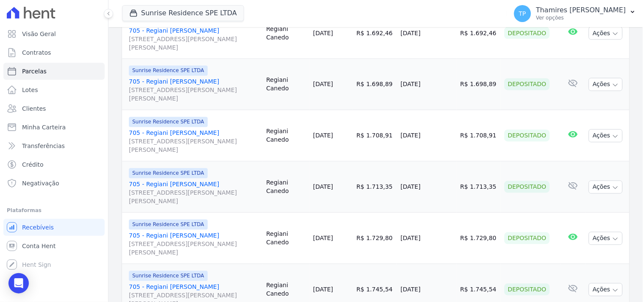
scroll to position [401, 0]
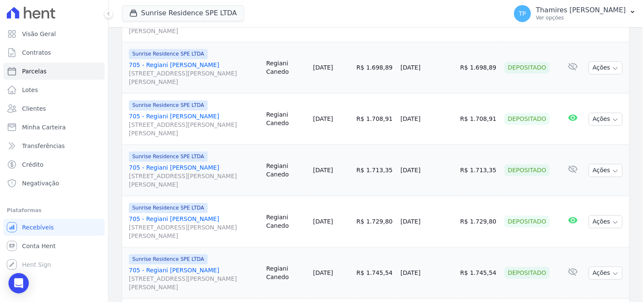
drag, startPoint x: 409, startPoint y: 73, endPoint x: 451, endPoint y: 69, distance: 42.1
click at [451, 69] on td "[DATE]" at bounding box center [427, 67] width 60 height 51
click at [409, 125] on td "16/06/2025" at bounding box center [427, 119] width 60 height 51
drag, startPoint x: 402, startPoint y: 120, endPoint x: 443, endPoint y: 120, distance: 41.1
click at [443, 120] on tr "Sunrise Residence SPE LTDA 705 - Regiani Rissi Canedo Rua Anacleto Luiz de Oliv…" at bounding box center [376, 119] width 508 height 51
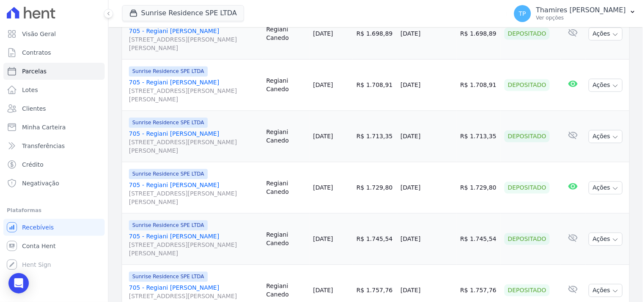
scroll to position [476, 0]
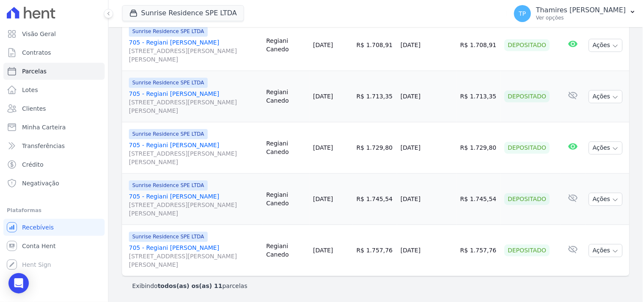
drag, startPoint x: 404, startPoint y: 100, endPoint x: 457, endPoint y: 95, distance: 52.4
click at [457, 95] on td "[DATE]" at bounding box center [427, 96] width 60 height 51
drag, startPoint x: 404, startPoint y: 150, endPoint x: 453, endPoint y: 144, distance: 49.5
click at [453, 144] on td "14/08/2025" at bounding box center [427, 147] width 60 height 51
drag, startPoint x: 403, startPoint y: 201, endPoint x: 441, endPoint y: 200, distance: 38.2
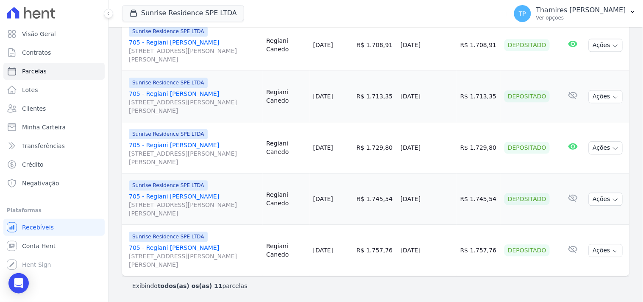
click at [440, 200] on tr "Sunrise Residence SPE LTDA 705 - Regiani Rissi Canedo Rua Anacleto Luiz de Oliv…" at bounding box center [376, 198] width 508 height 51
drag, startPoint x: 400, startPoint y: 255, endPoint x: 419, endPoint y: 135, distance: 121.9
click at [443, 253] on tr "Sunrise Residence SPE LTDA 705 - Regiani Rissi Canedo Rua Anacleto Luiz de Oliv…" at bounding box center [376, 250] width 508 height 51
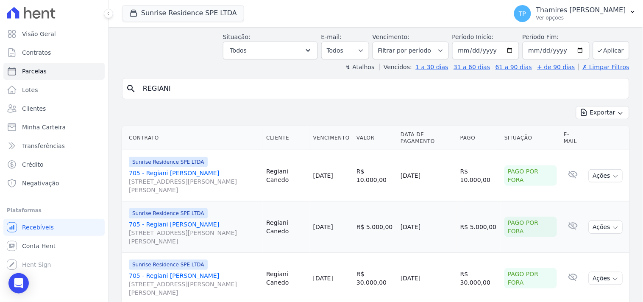
scroll to position [0, 0]
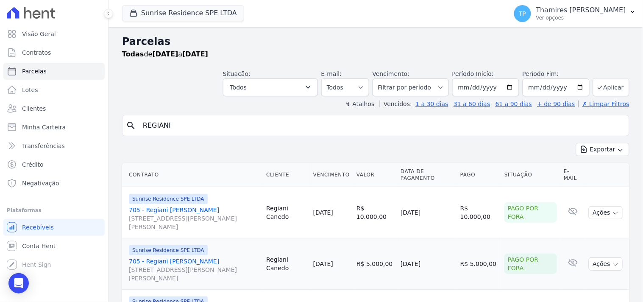
drag, startPoint x: 154, startPoint y: 128, endPoint x: 135, endPoint y: 128, distance: 19.5
click at [135, 128] on div "search REGIANI" at bounding box center [376, 125] width 508 height 21
type input "ROSEMARY"
select select
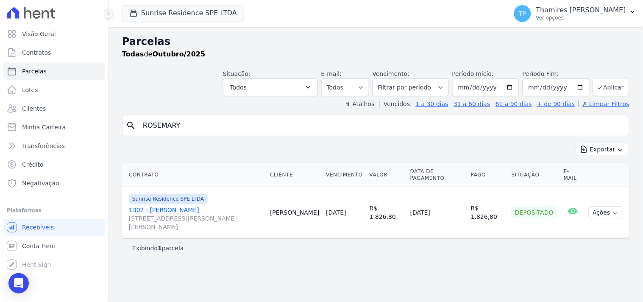
click at [211, 210] on link "1302 - Rosemary Chaves Breda Rua Anacleto Luiz de Oliveira, 146, APTO 1302, Gle…" at bounding box center [196, 218] width 134 height 25
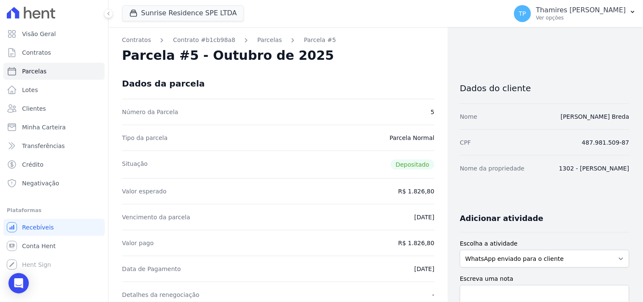
click at [262, 42] on link "Parcelas" at bounding box center [269, 40] width 25 height 9
click at [257, 41] on link "Parcelas" at bounding box center [269, 40] width 25 height 9
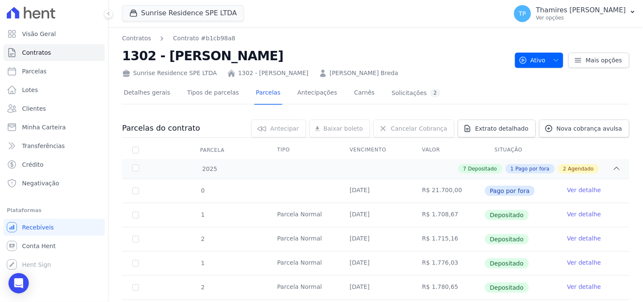
click at [219, 59] on h2 "1302 - [PERSON_NAME]" at bounding box center [315, 55] width 386 height 19
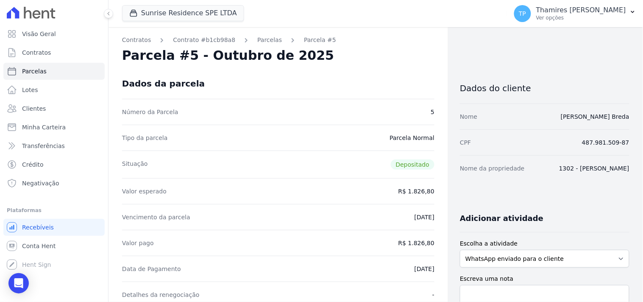
select select
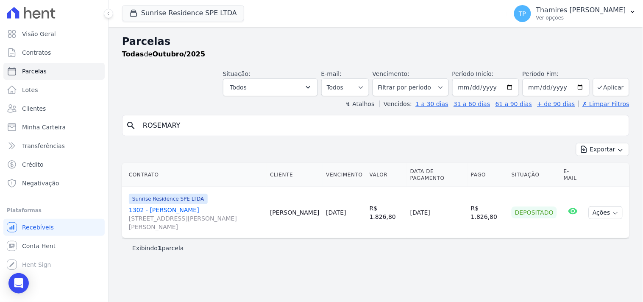
drag, startPoint x: 198, startPoint y: 129, endPoint x: 140, endPoint y: 126, distance: 58.2
click at [140, 126] on input "ROSEMARY" at bounding box center [382, 125] width 488 height 17
paste input "1302 - Rosemary"
type input "1302 - Rosemary"
select select
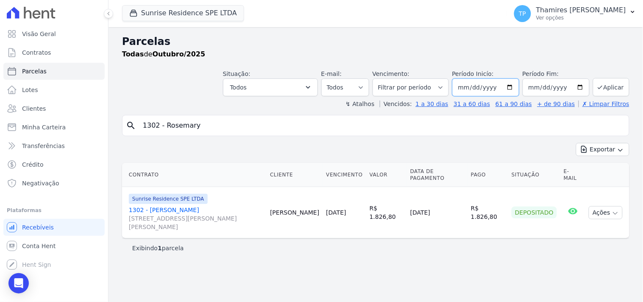
click at [491, 86] on input "2025-10-01" at bounding box center [485, 87] width 67 height 18
type input "[DATE]"
click at [625, 93] on button "Aplicar" at bounding box center [611, 87] width 36 height 18
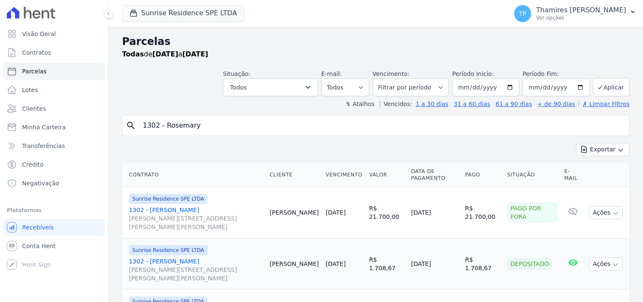
select select
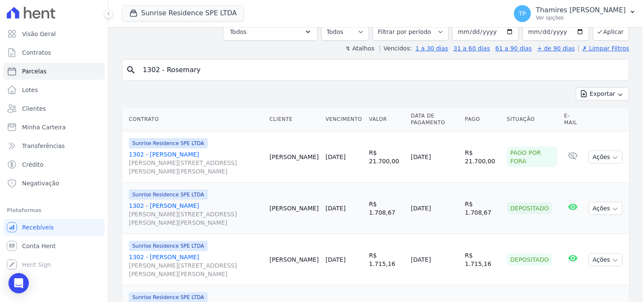
scroll to position [39, 0]
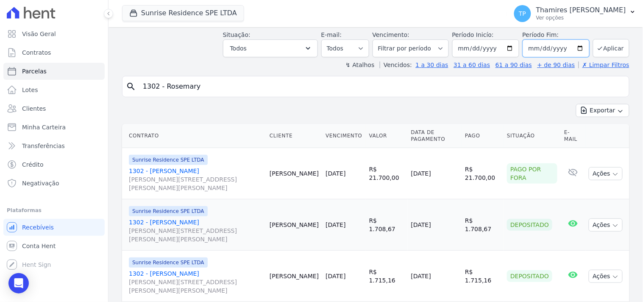
click at [550, 47] on input "[DATE]" at bounding box center [556, 48] width 67 height 18
type input "[DATE]"
click at [615, 48] on button "Aplicar" at bounding box center [611, 48] width 36 height 18
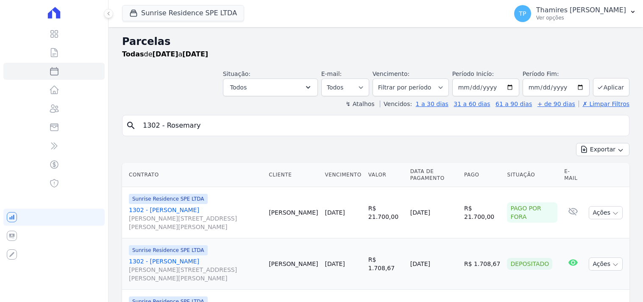
select select
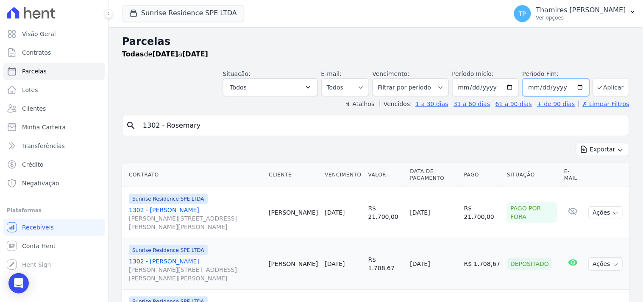
drag, startPoint x: 548, startPoint y: 84, endPoint x: 553, endPoint y: 87, distance: 6.5
click at [548, 85] on input "[DATE]" at bounding box center [556, 87] width 67 height 18
type input "[DATE]"
click at [598, 84] on icon "submit" at bounding box center [600, 87] width 7 height 7
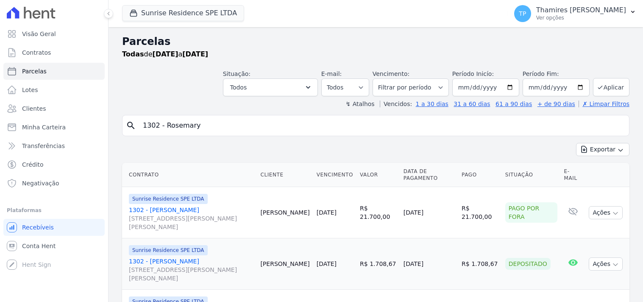
select select
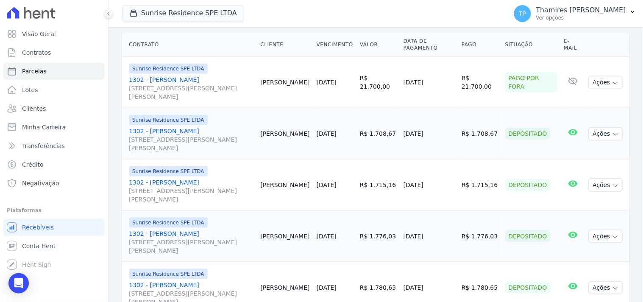
scroll to position [141, 0]
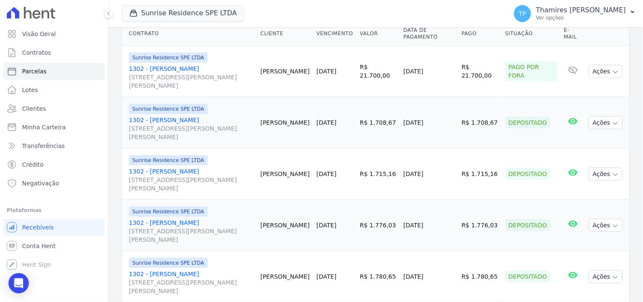
drag, startPoint x: 447, startPoint y: 75, endPoint x: 460, endPoint y: 73, distance: 13.3
click at [458, 73] on td "[DATE]" at bounding box center [429, 71] width 58 height 51
drag, startPoint x: 405, startPoint y: 126, endPoint x: 449, endPoint y: 119, distance: 44.1
click at [449, 119] on td "[DATE]" at bounding box center [429, 122] width 58 height 51
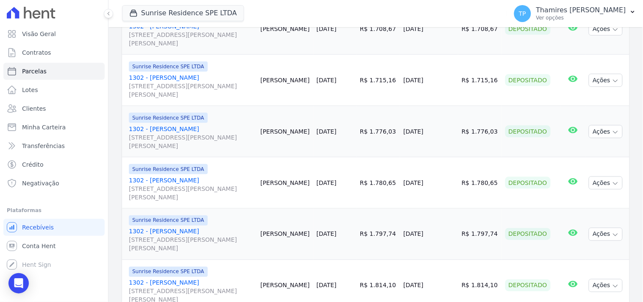
scroll to position [235, 0]
drag, startPoint x: 407, startPoint y: 84, endPoint x: 442, endPoint y: 82, distance: 34.8
click at [442, 82] on td "[DATE]" at bounding box center [429, 79] width 58 height 51
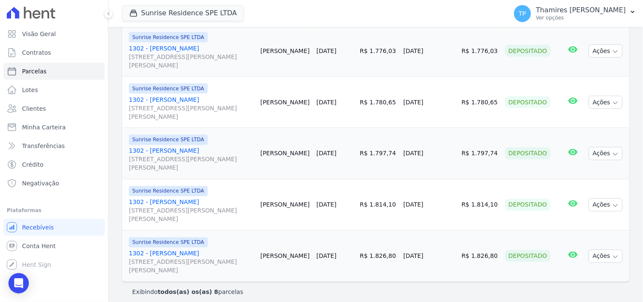
scroll to position [321, 0]
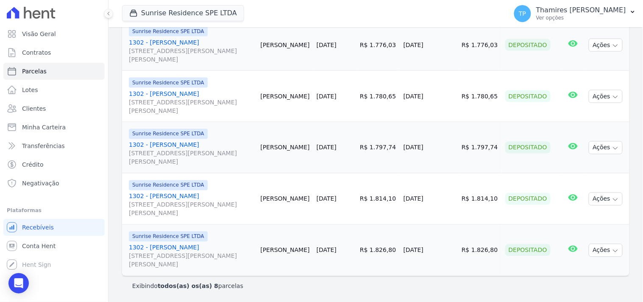
drag, startPoint x: 405, startPoint y: 48, endPoint x: 434, endPoint y: 47, distance: 29.3
click at [434, 49] on td "[DATE]" at bounding box center [429, 45] width 58 height 51
drag, startPoint x: 407, startPoint y: 102, endPoint x: 444, endPoint y: 102, distance: 37.3
click at [444, 102] on td "[DATE]" at bounding box center [429, 96] width 58 height 51
drag, startPoint x: 407, startPoint y: 154, endPoint x: 458, endPoint y: 144, distance: 51.9
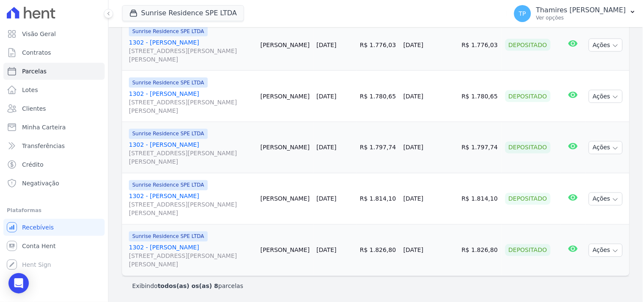
click at [458, 145] on td "[DATE]" at bounding box center [429, 147] width 58 height 51
drag, startPoint x: 409, startPoint y: 205, endPoint x: 455, endPoint y: 198, distance: 46.7
click at [455, 198] on td "[DATE]" at bounding box center [429, 198] width 58 height 51
drag, startPoint x: 410, startPoint y: 246, endPoint x: 466, endPoint y: 246, distance: 56.0
click at [465, 246] on tr "Sunrise Residence SPE LTDA 1302 - [PERSON_NAME] Breda [STREET_ADDRESS][PERSON_N…" at bounding box center [376, 250] width 508 height 51
